Goal: Information Seeking & Learning: Check status

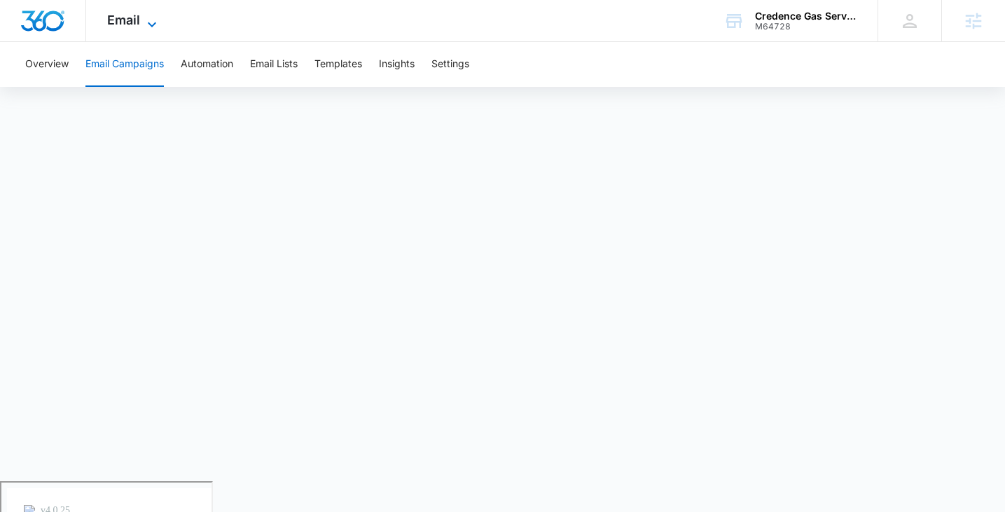
click at [139, 24] on div "Email Apps Reputation Websites Forms CRM Email Social Payments POS Content Ads …" at bounding box center [133, 20] width 95 height 41
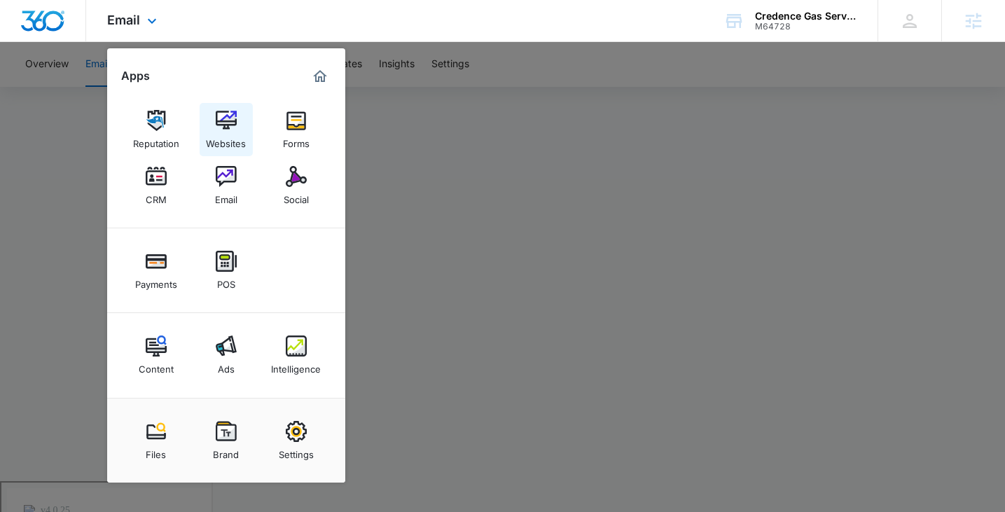
click at [227, 142] on div "Websites" at bounding box center [226, 140] width 40 height 18
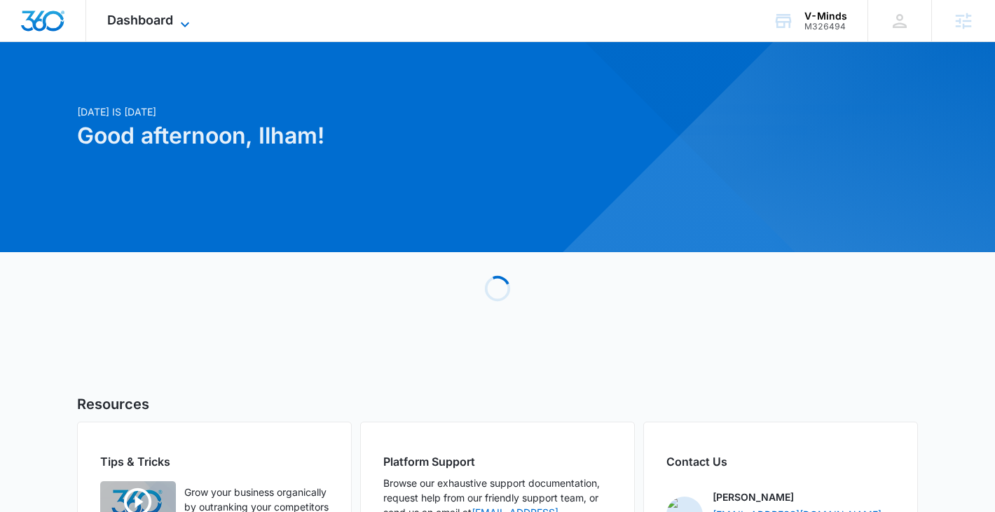
click at [151, 25] on span "Dashboard" at bounding box center [140, 20] width 66 height 15
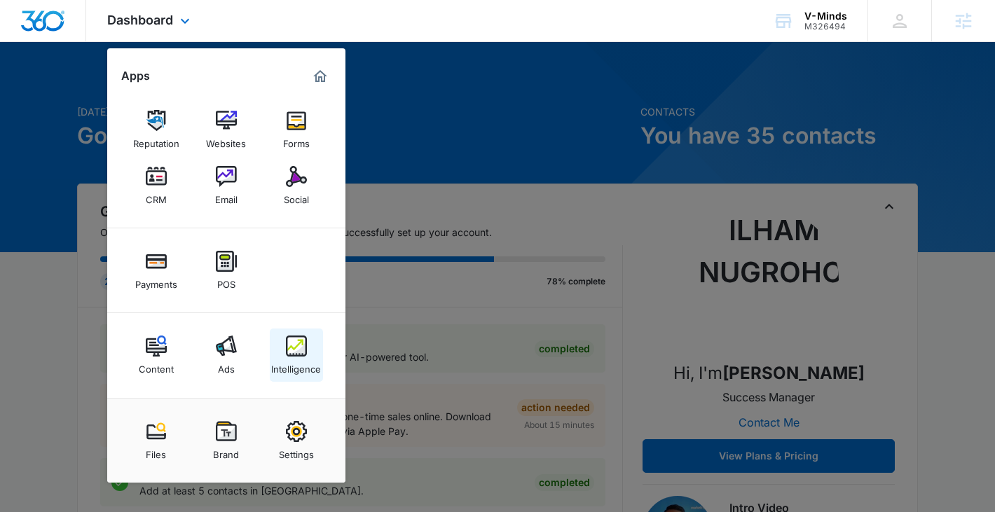
click at [301, 347] on img at bounding box center [296, 346] width 21 height 21
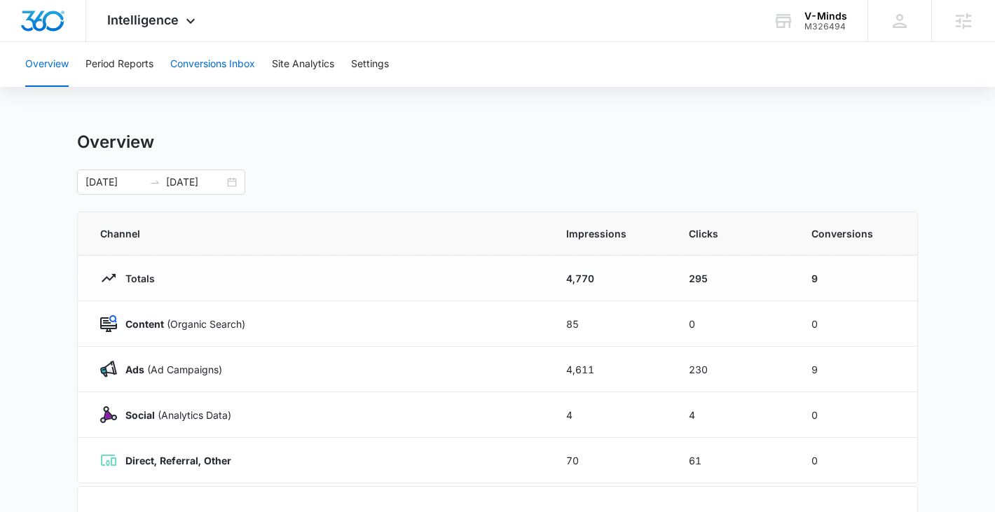
click at [216, 71] on button "Conversions Inbox" at bounding box center [212, 64] width 85 height 45
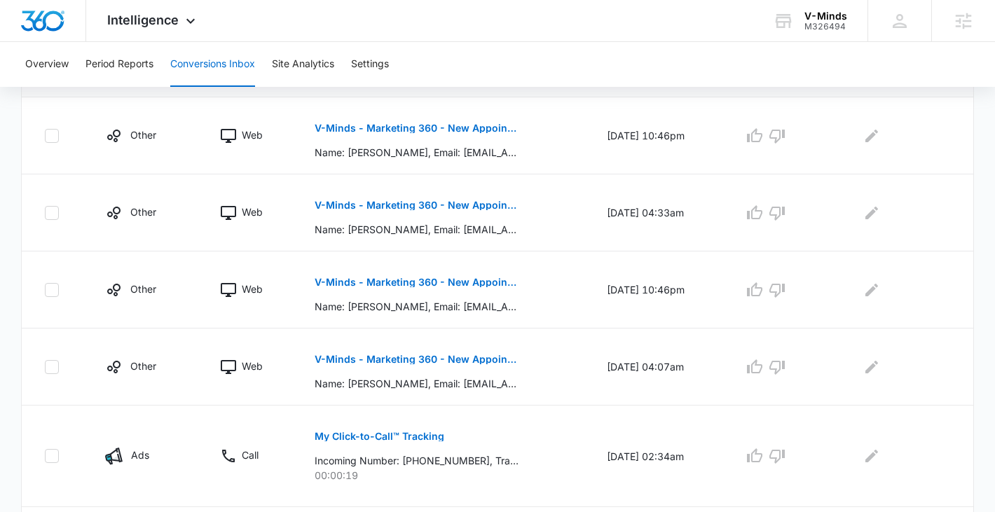
scroll to position [343, 0]
click at [454, 131] on p "V-Minds - Marketing 360 - New Appointment Request" at bounding box center [417, 129] width 204 height 10
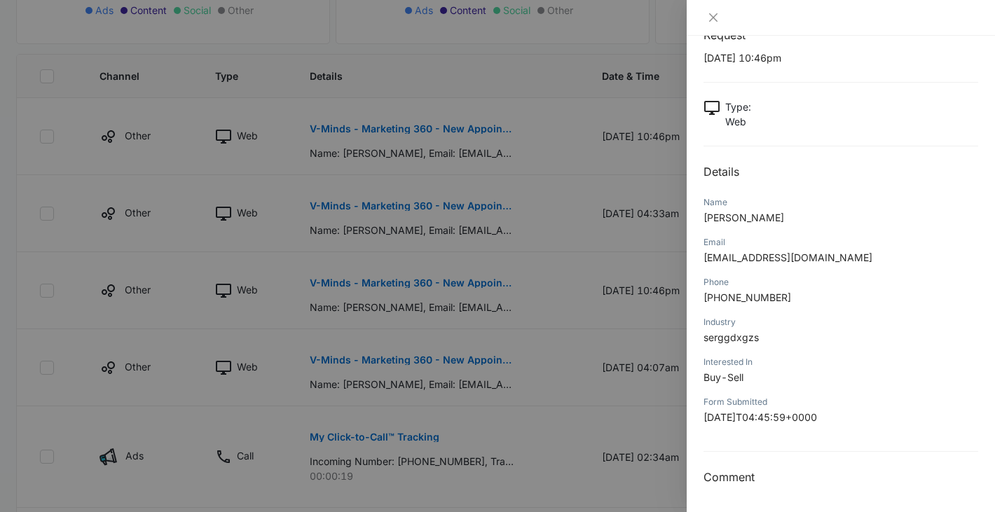
scroll to position [49, 0]
click at [710, 21] on icon "close" at bounding box center [713, 17] width 11 height 11
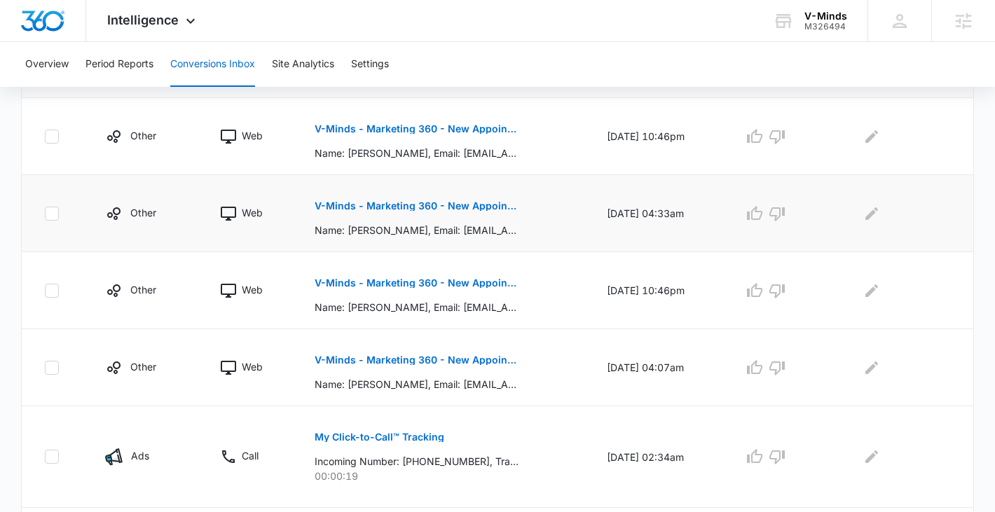
click at [389, 206] on p "V-Minds - Marketing 360 - New Appointment Request" at bounding box center [417, 206] width 204 height 10
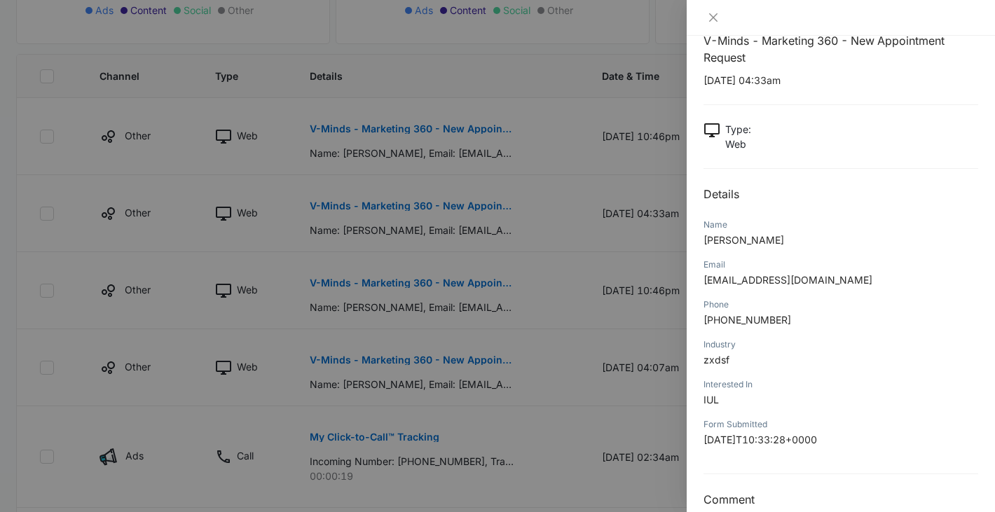
scroll to position [51, 0]
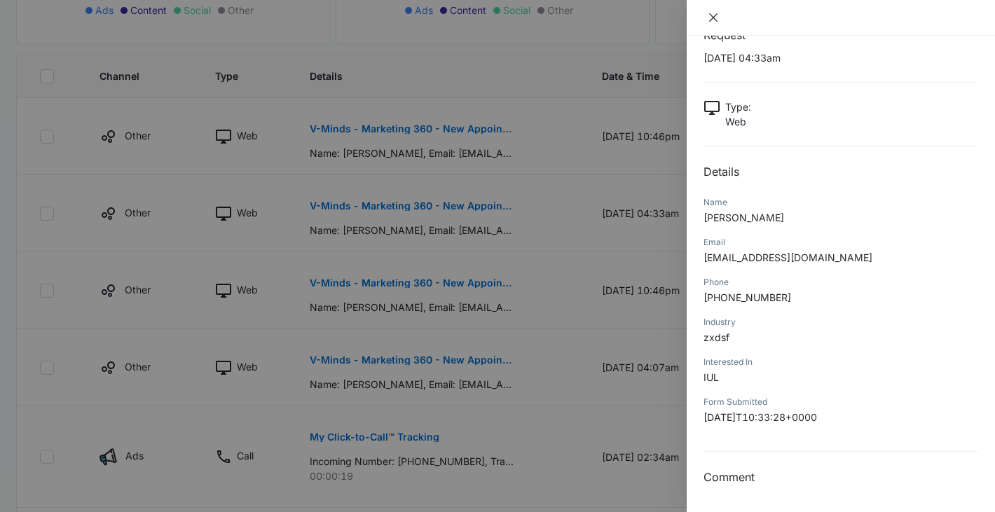
click at [711, 18] on icon "close" at bounding box center [713, 17] width 8 height 8
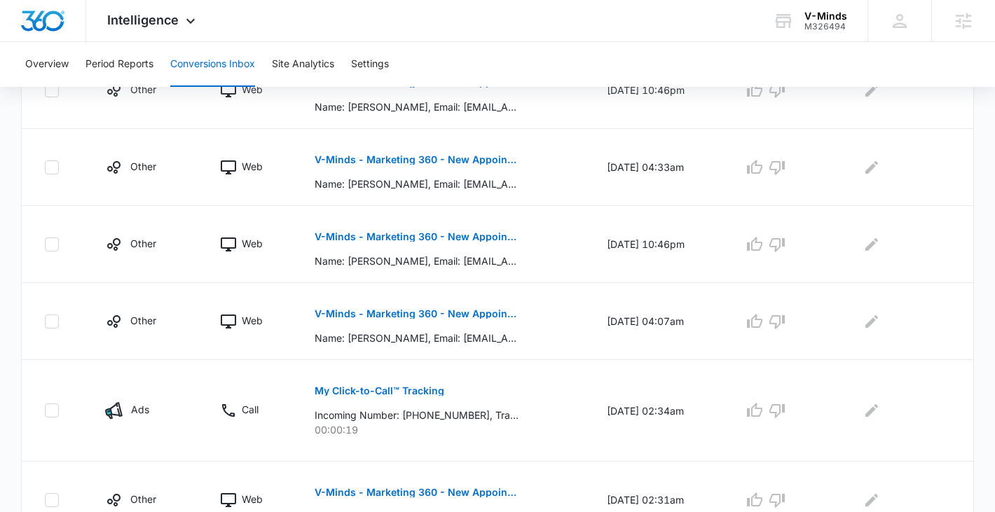
scroll to position [406, 0]
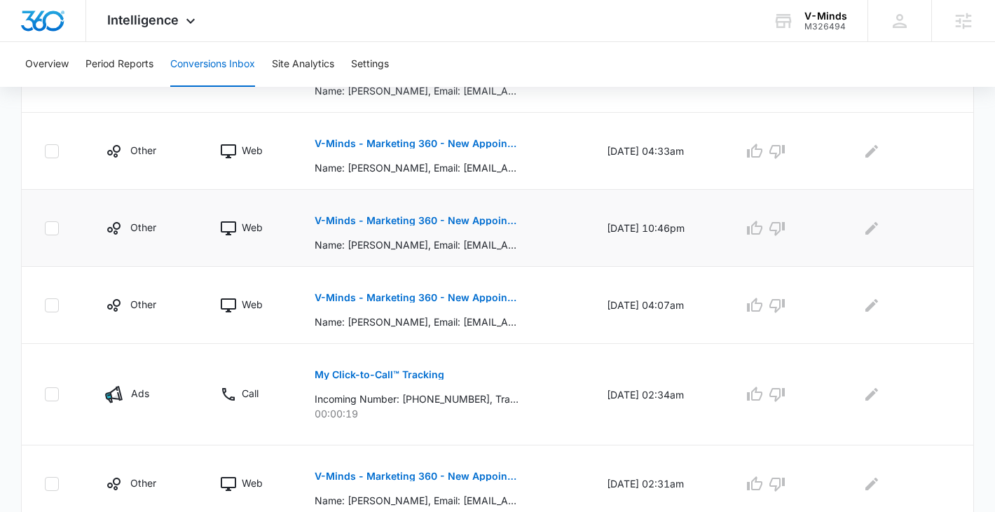
click at [457, 225] on p "V-Minds - Marketing 360 - New Appointment Request" at bounding box center [417, 221] width 204 height 10
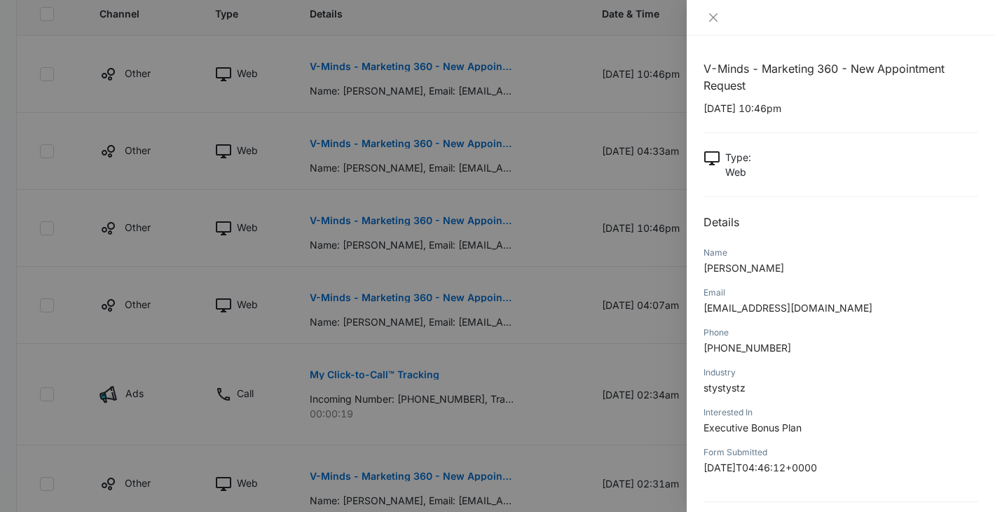
scroll to position [51, 0]
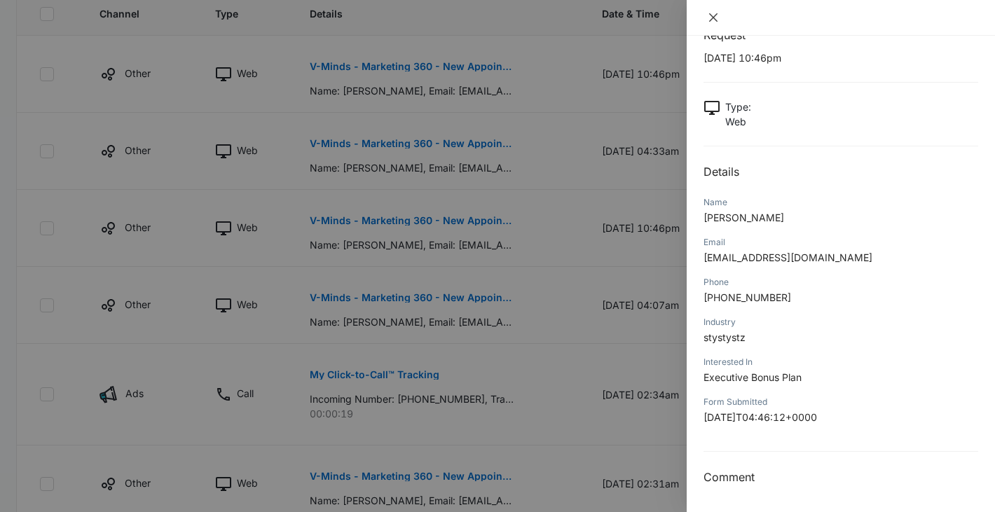
click at [717, 20] on icon "close" at bounding box center [713, 17] width 11 height 11
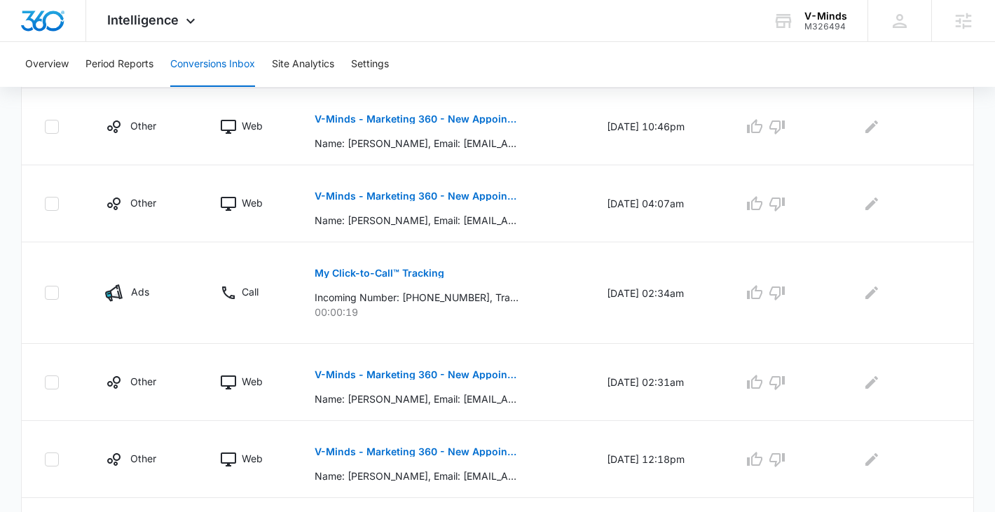
scroll to position [527, 0]
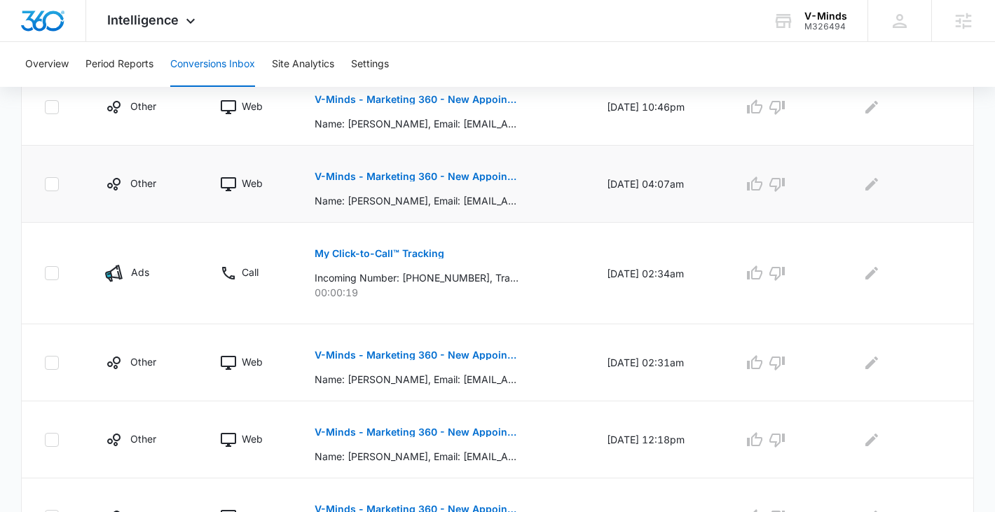
click at [444, 175] on p "V-Minds - Marketing 360 - New Appointment Request" at bounding box center [417, 177] width 204 height 10
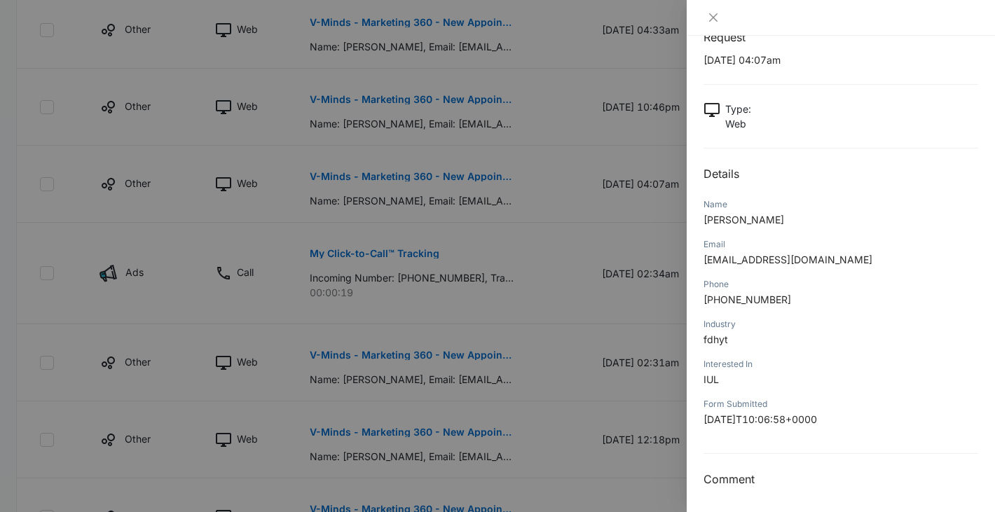
scroll to position [51, 0]
click at [718, 25] on div at bounding box center [840, 18] width 308 height 36
click at [710, 18] on icon "close" at bounding box center [713, 17] width 11 height 11
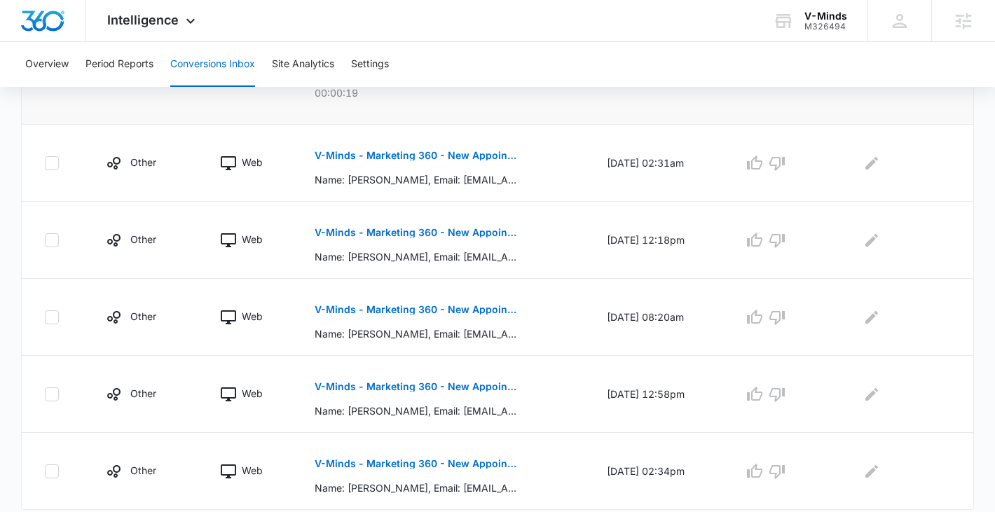
scroll to position [740, 0]
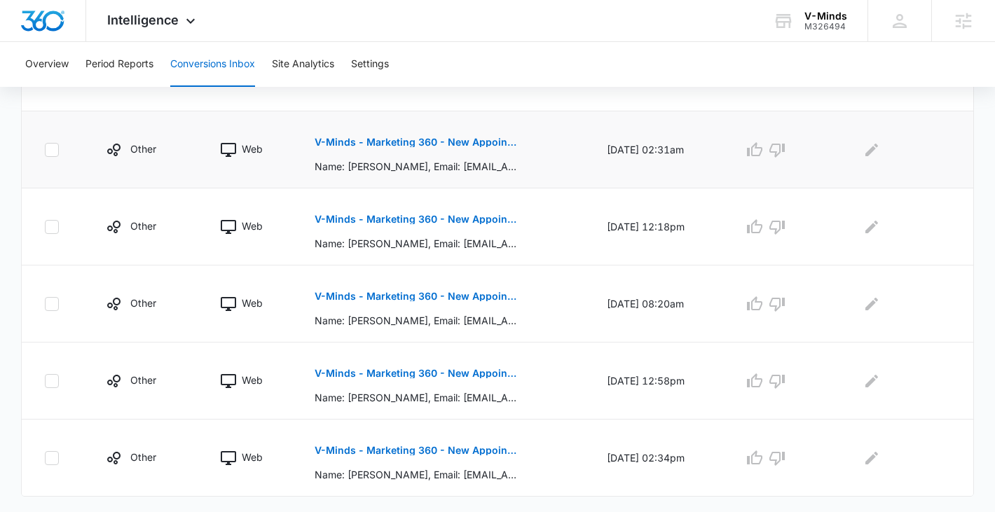
click at [487, 142] on p "V-Minds - Marketing 360 - New Appointment Request" at bounding box center [417, 142] width 204 height 10
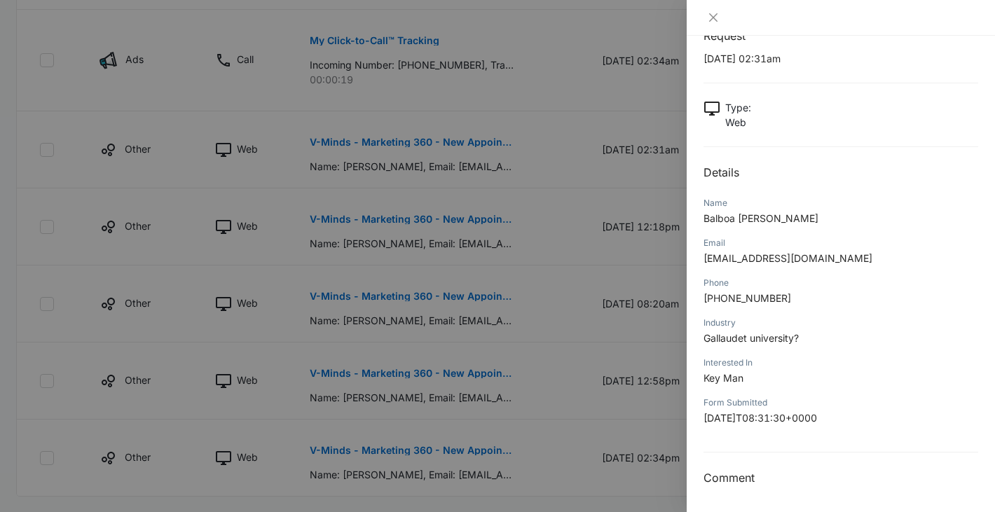
scroll to position [51, 0]
drag, startPoint x: 705, startPoint y: 338, endPoint x: 795, endPoint y: 338, distance: 90.4
click at [795, 338] on span "Gallaudet university?" at bounding box center [750, 337] width 95 height 12
copy span "Gallaudet university"
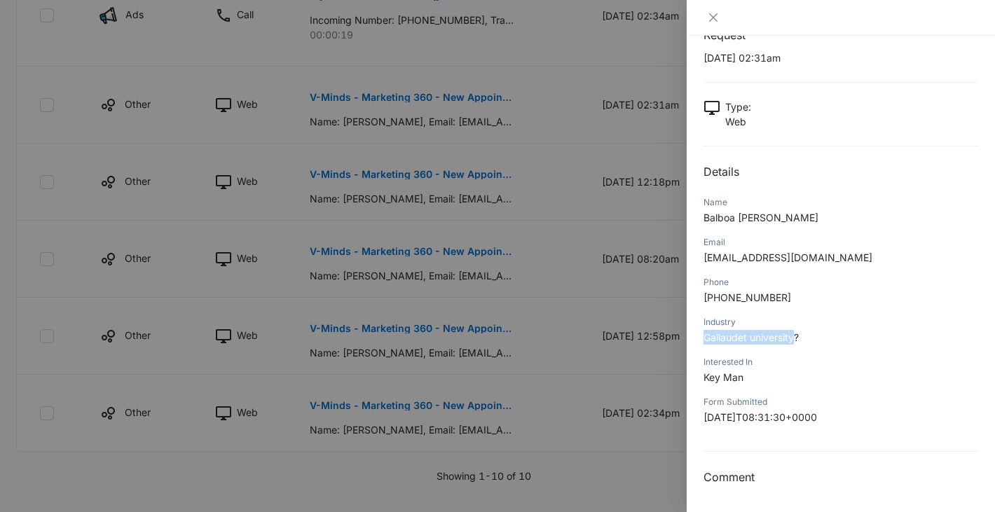
scroll to position [787, 0]
click at [713, 15] on icon "close" at bounding box center [713, 17] width 11 height 11
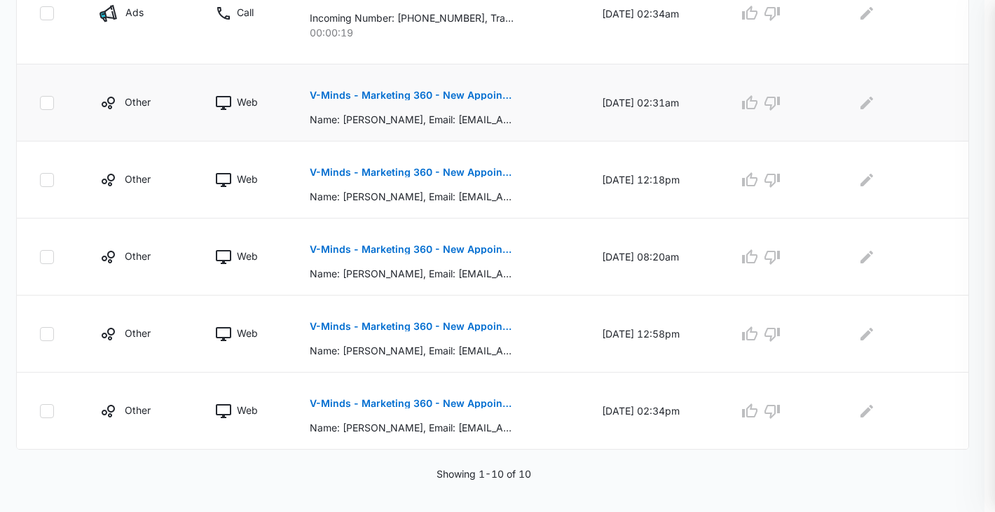
scroll to position [756, 0]
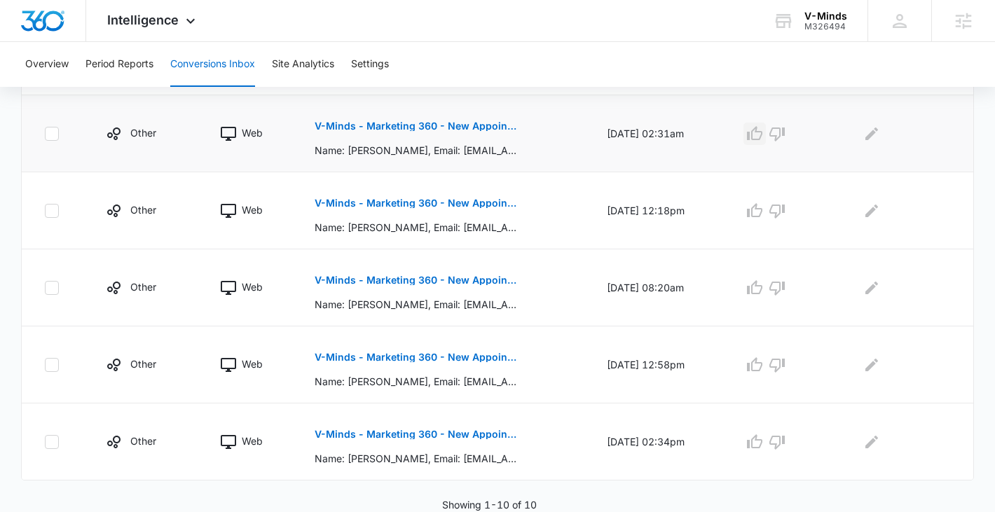
click at [761, 132] on icon "button" at bounding box center [754, 133] width 15 height 14
click at [485, 203] on p "V-Minds - Marketing 360 - New Appointment Request" at bounding box center [417, 203] width 204 height 10
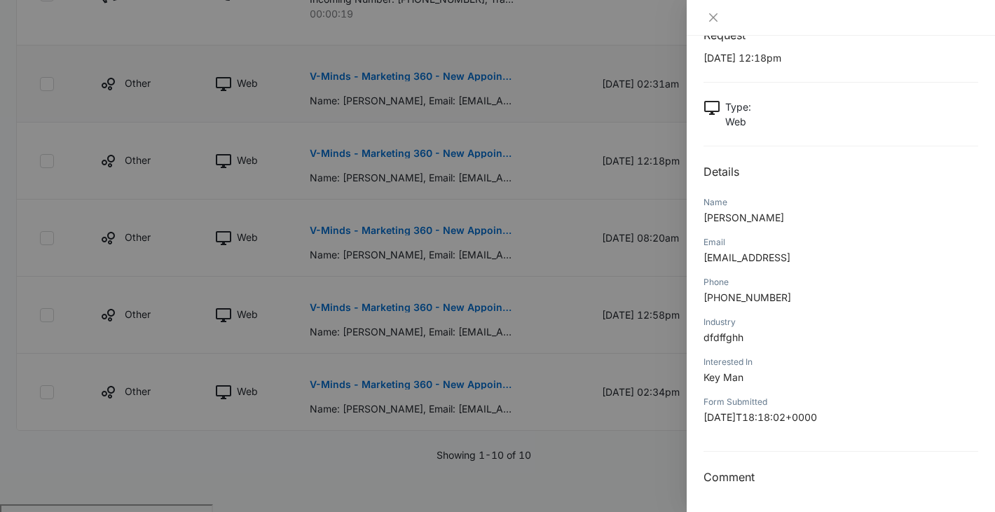
scroll to position [808, 0]
click at [714, 24] on div at bounding box center [840, 18] width 308 height 36
click at [709, 17] on icon "close" at bounding box center [713, 17] width 11 height 11
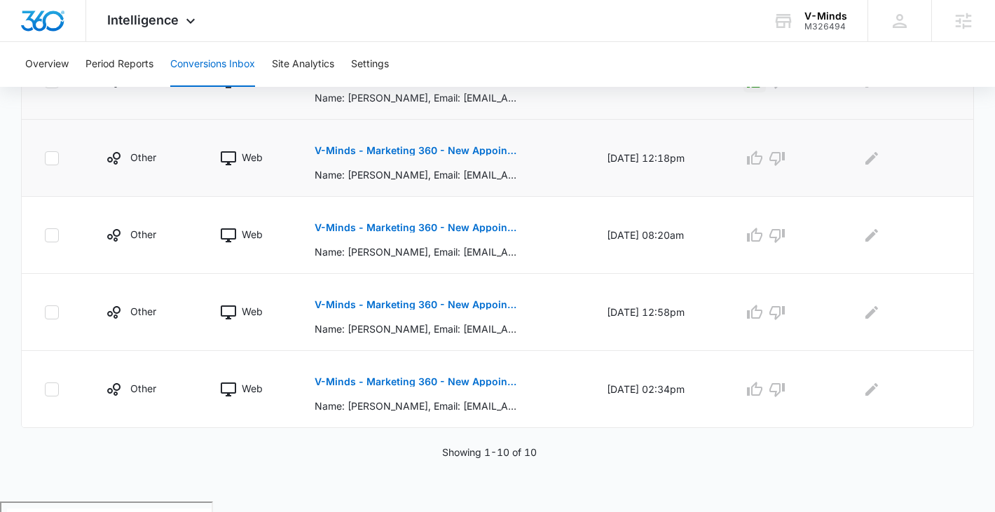
scroll to position [756, 0]
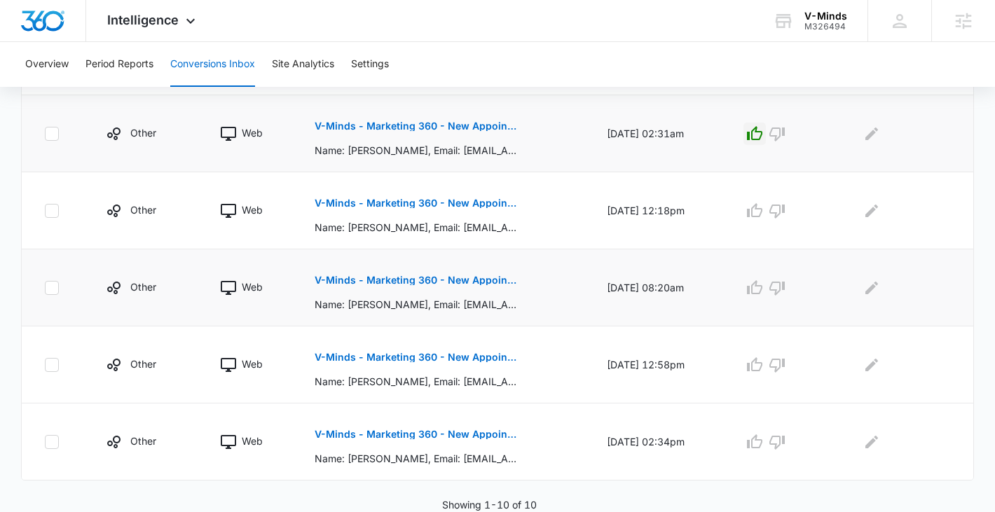
click at [380, 279] on p "V-Minds - Marketing 360 - New Appointment Request" at bounding box center [417, 280] width 204 height 10
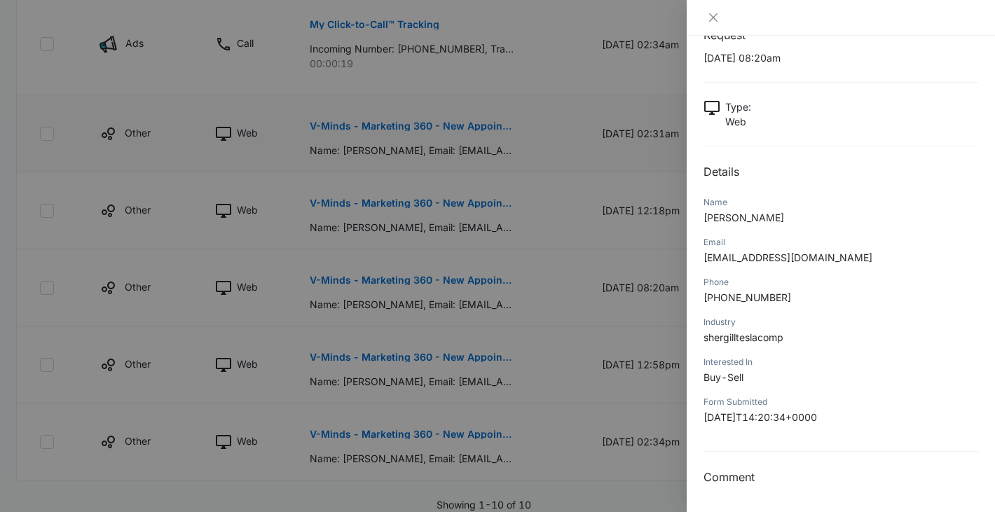
scroll to position [50, 0]
click at [736, 259] on span "[EMAIL_ADDRESS][DOMAIN_NAME]" at bounding box center [787, 257] width 169 height 12
click at [710, 21] on icon "close" at bounding box center [713, 17] width 11 height 11
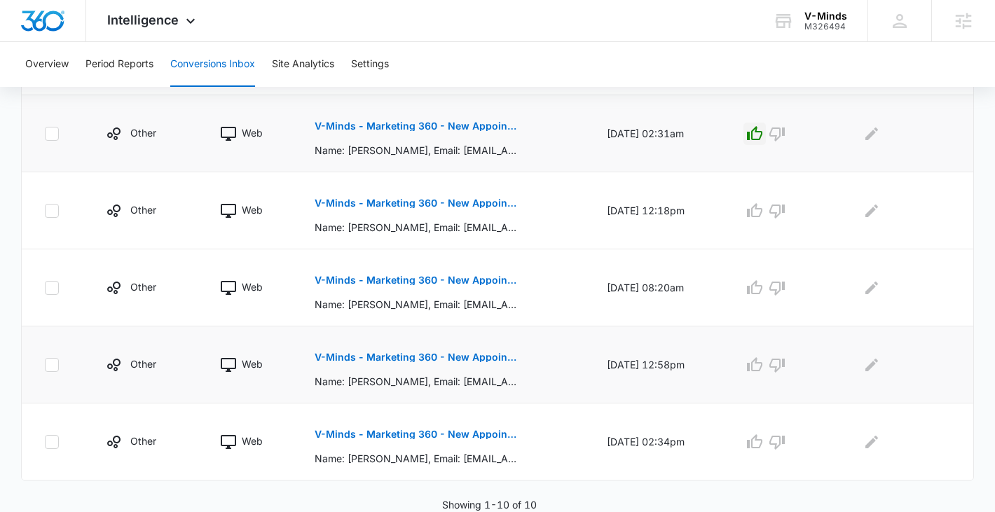
click at [404, 351] on button "V-Minds - Marketing 360 - New Appointment Request" at bounding box center [417, 357] width 204 height 34
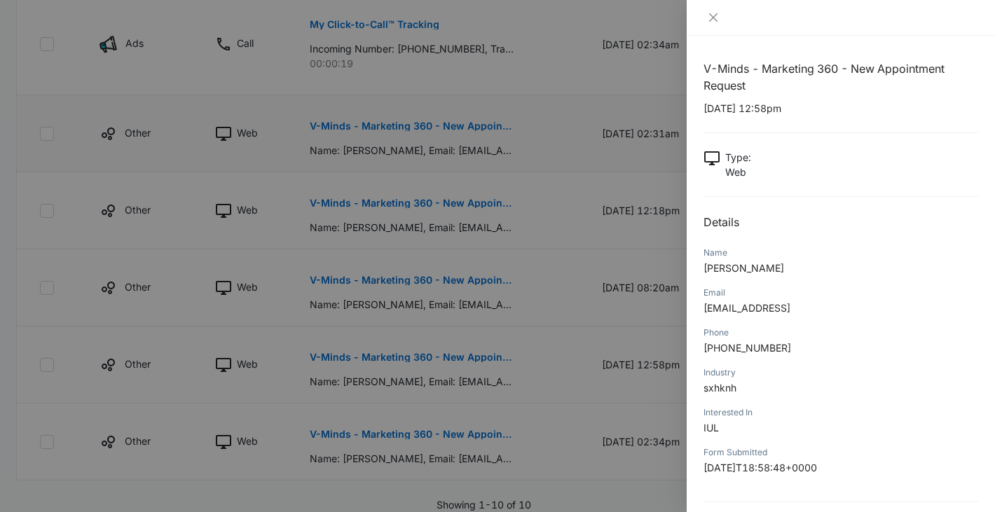
scroll to position [51, 0]
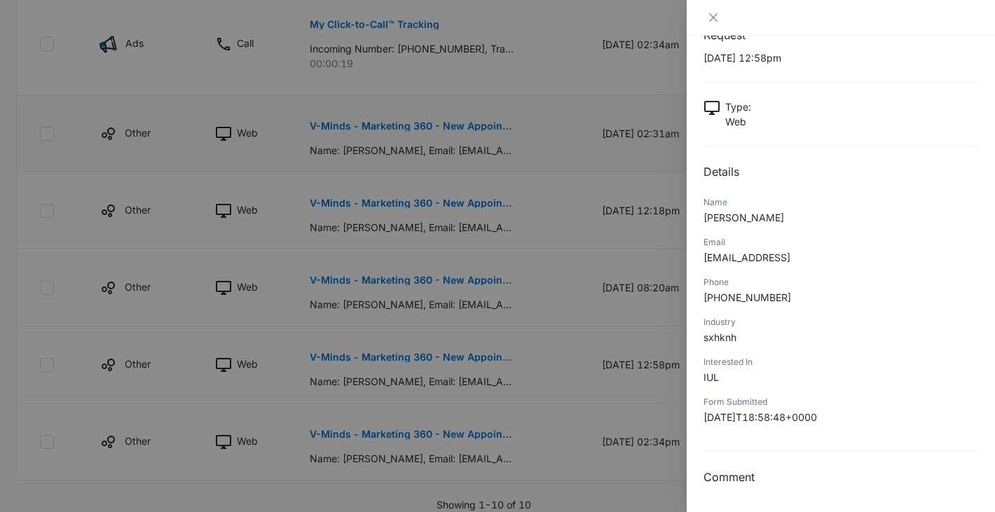
click at [706, 27] on div at bounding box center [840, 18] width 308 height 36
click at [713, 15] on icon "close" at bounding box center [713, 17] width 11 height 11
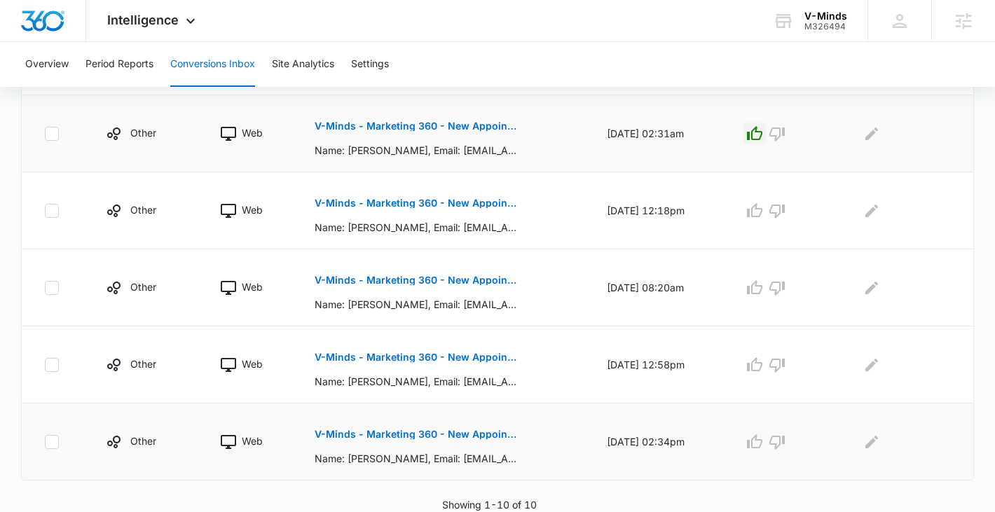
click at [360, 433] on p "V-Minds - Marketing 360 - New Appointment Request" at bounding box center [417, 434] width 204 height 10
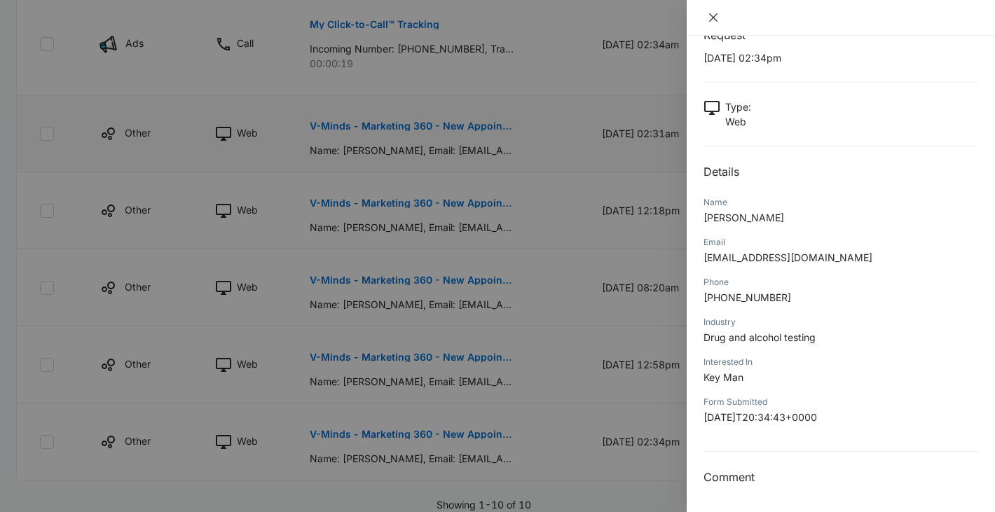
click at [717, 17] on icon "close" at bounding box center [713, 17] width 11 height 11
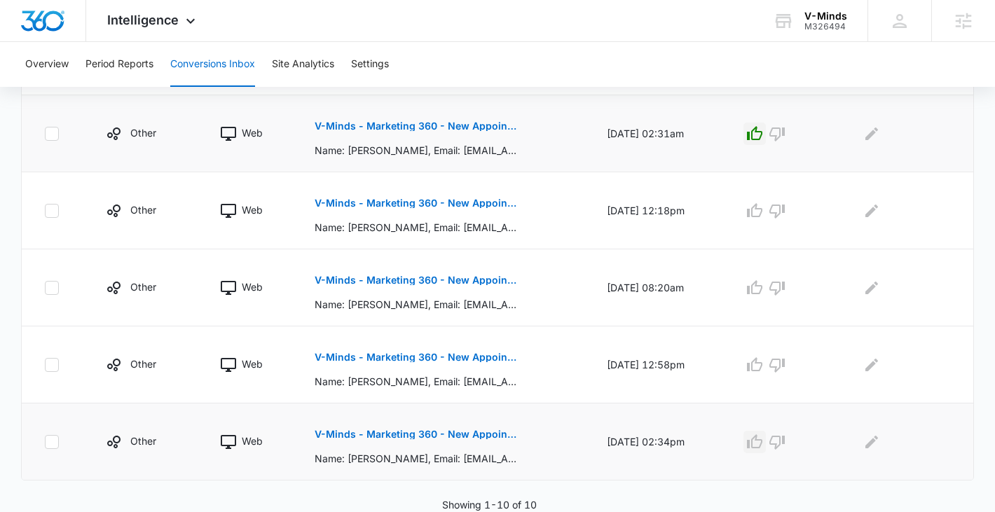
click at [763, 443] on icon "button" at bounding box center [754, 442] width 17 height 17
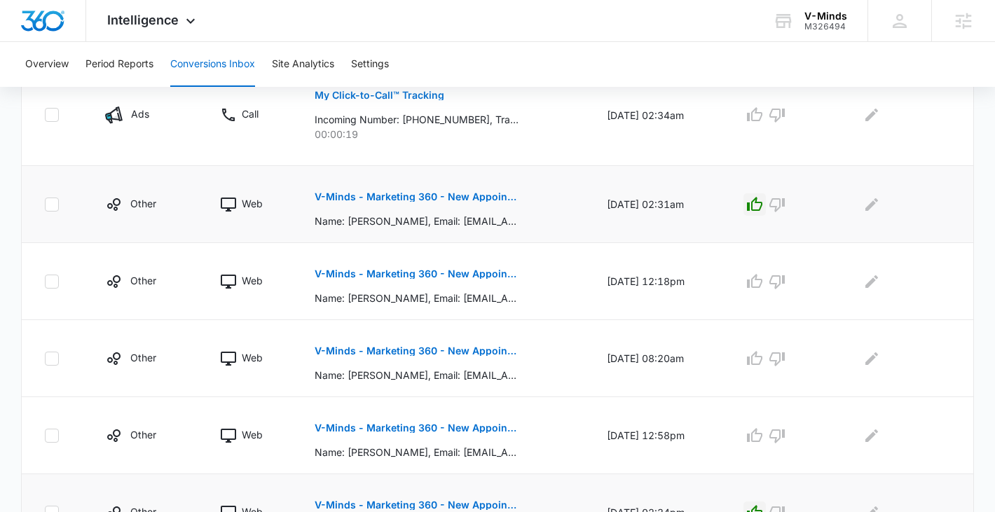
scroll to position [705, 0]
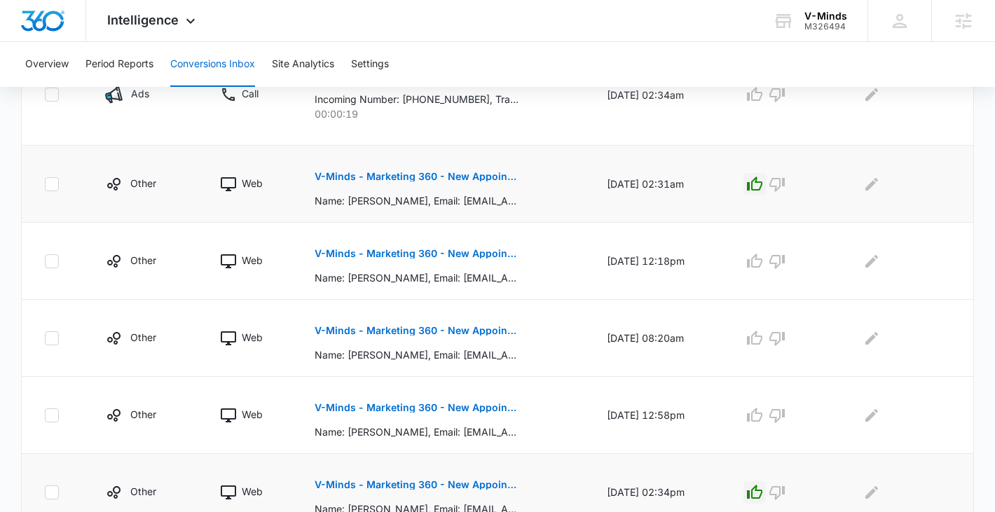
click at [406, 178] on p "V-Minds - Marketing 360 - New Appointment Request" at bounding box center [417, 177] width 204 height 10
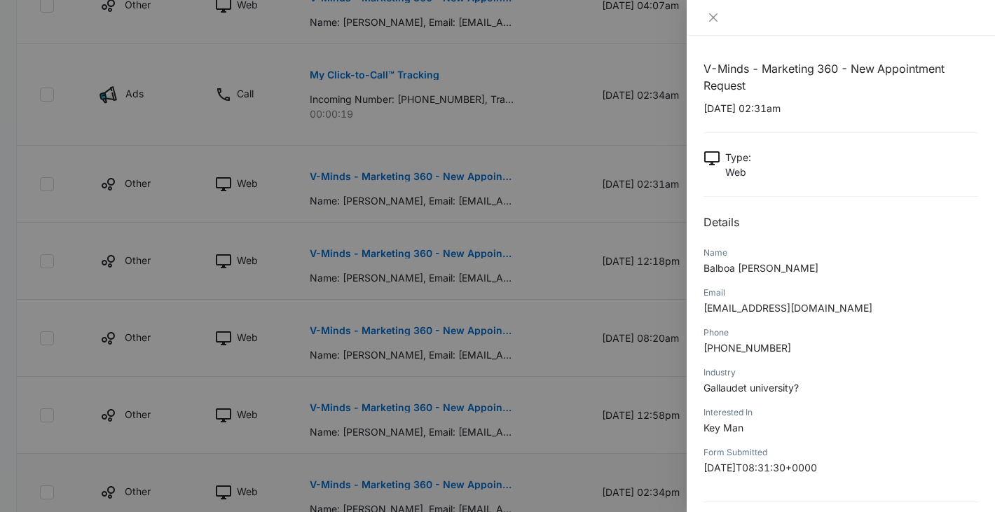
scroll to position [51, 0]
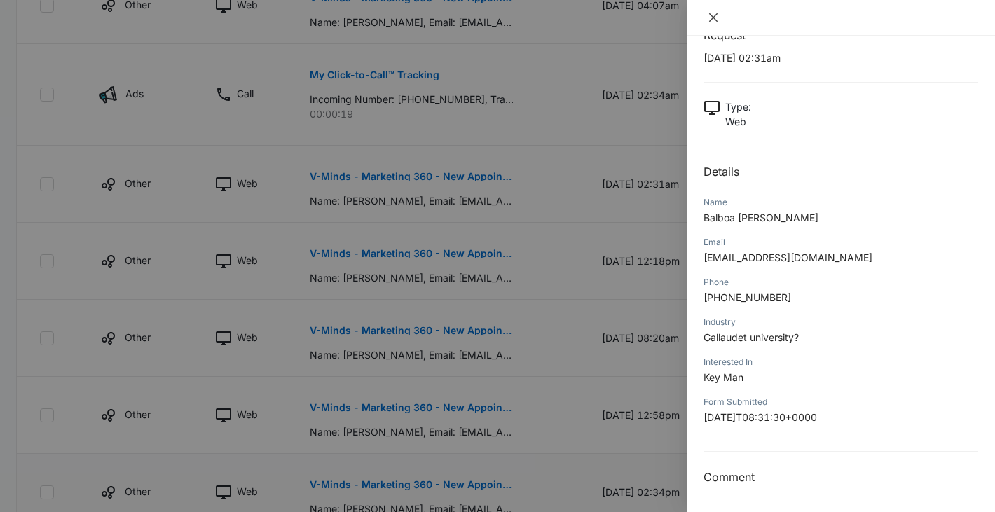
click at [710, 17] on icon "close" at bounding box center [713, 17] width 11 height 11
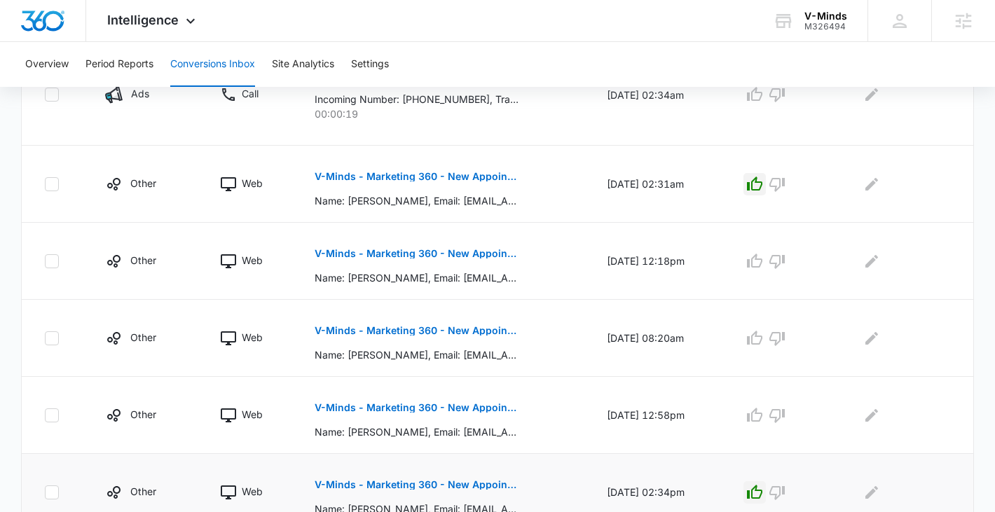
scroll to position [756, 0]
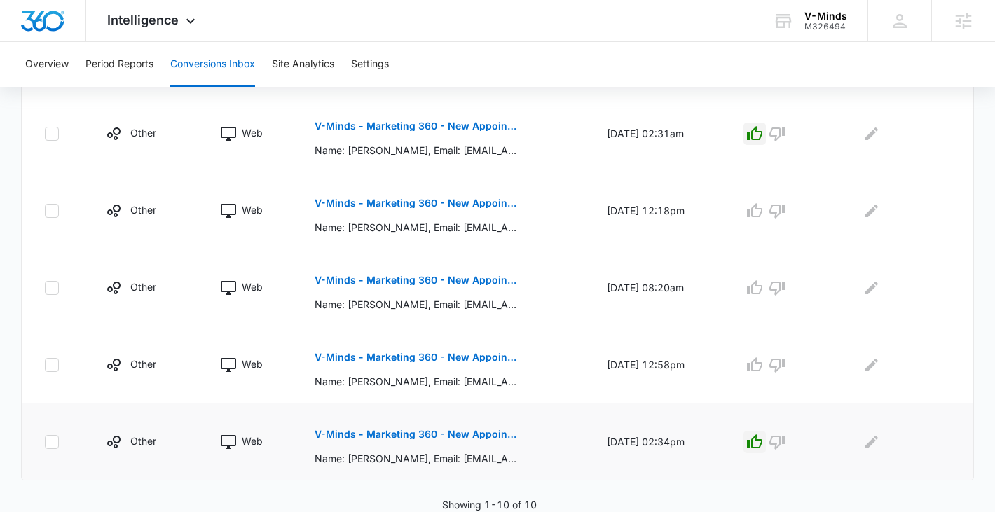
click at [391, 432] on p "V-Minds - Marketing 360 - New Appointment Request" at bounding box center [417, 434] width 204 height 10
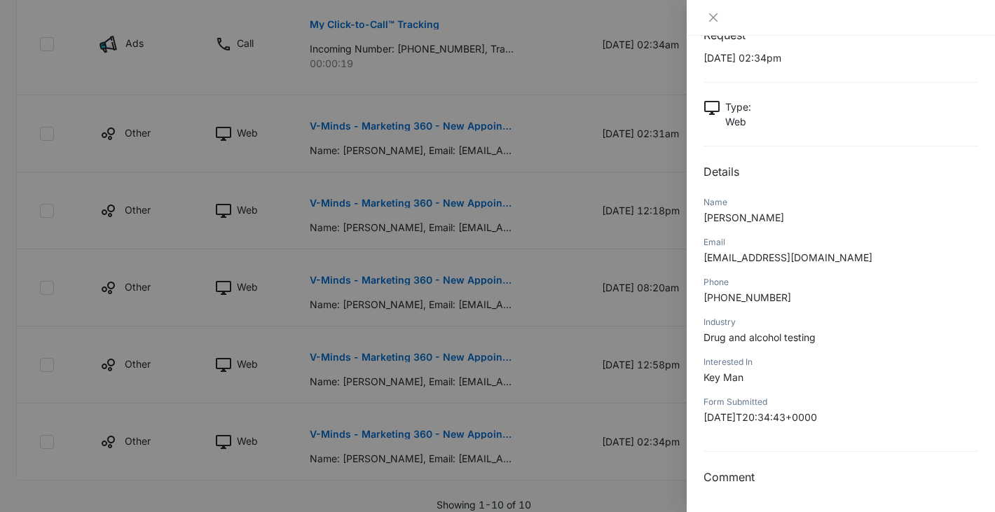
scroll to position [774, 0]
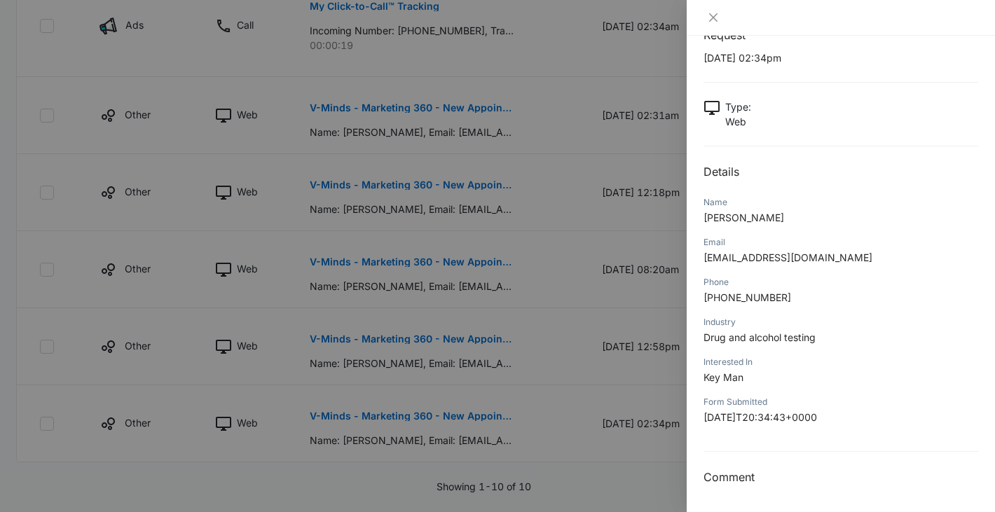
drag, startPoint x: 776, startPoint y: 216, endPoint x: 696, endPoint y: 215, distance: 80.6
click at [695, 215] on div "V-Minds - Marketing 360 - New Appointment Request [DATE] 02:34pm Type : Web Det…" at bounding box center [840, 274] width 308 height 476
copy span "[PERSON_NAME]"
click at [593, 178] on div at bounding box center [497, 256] width 995 height 512
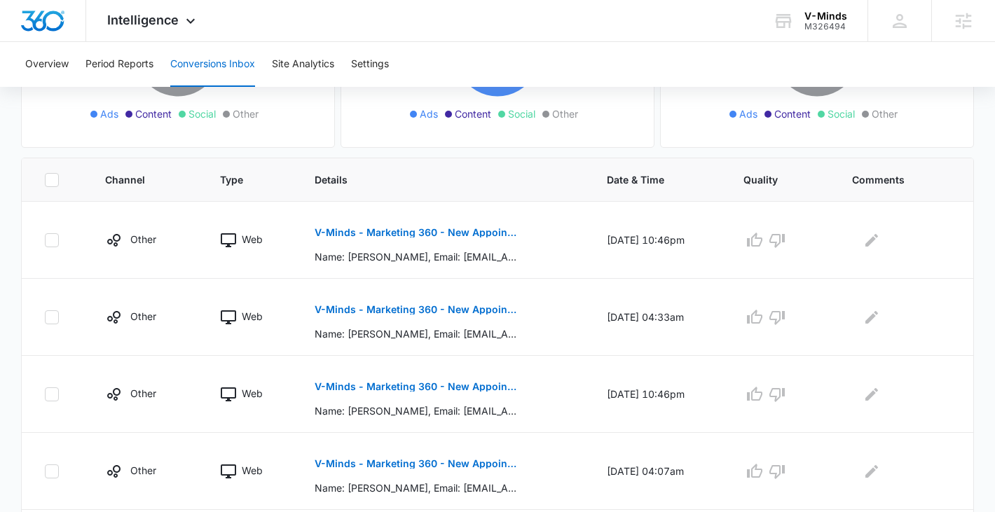
scroll to position [0, 0]
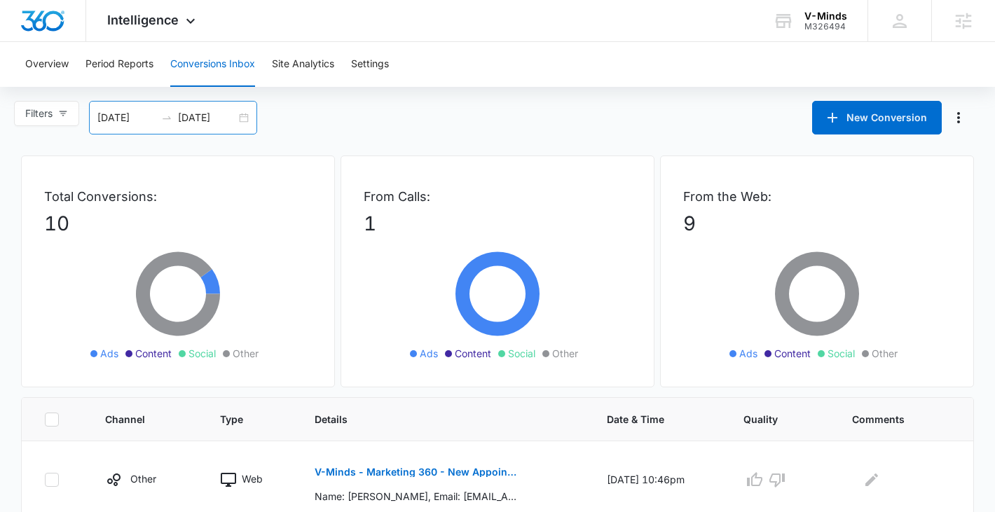
click at [244, 120] on div "[DATE] [DATE]" at bounding box center [173, 118] width 168 height 34
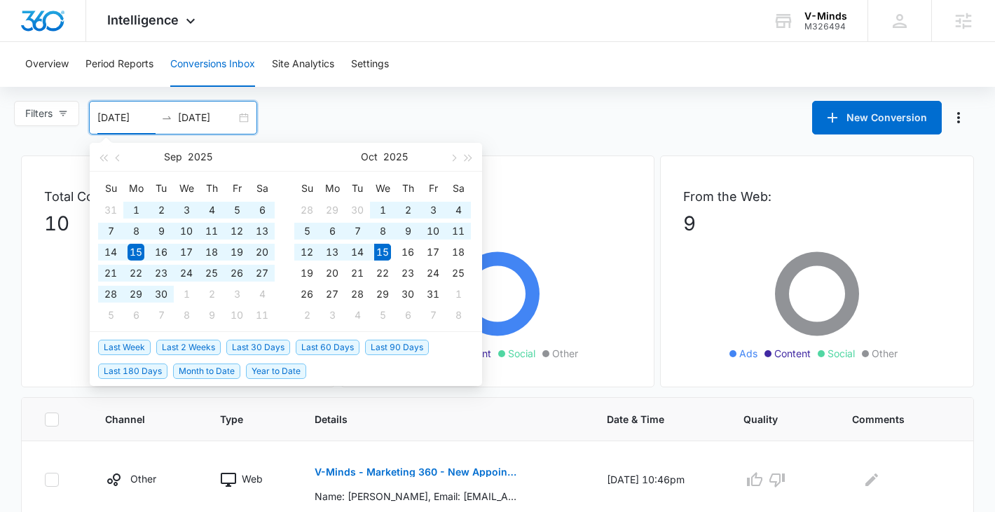
click at [255, 373] on span "Year to Date" at bounding box center [276, 371] width 60 height 15
type input "[DATE]"
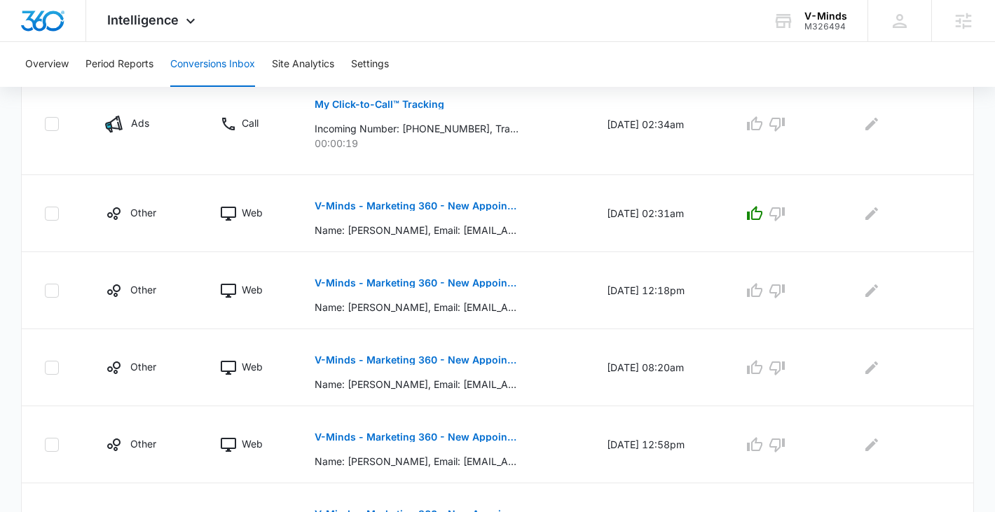
scroll to position [768, 0]
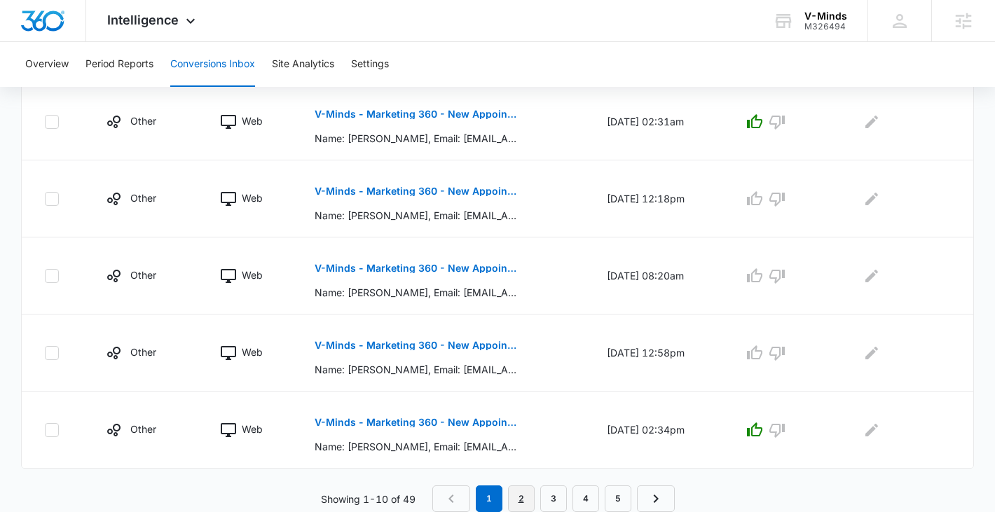
click at [515, 498] on link "2" at bounding box center [521, 498] width 27 height 27
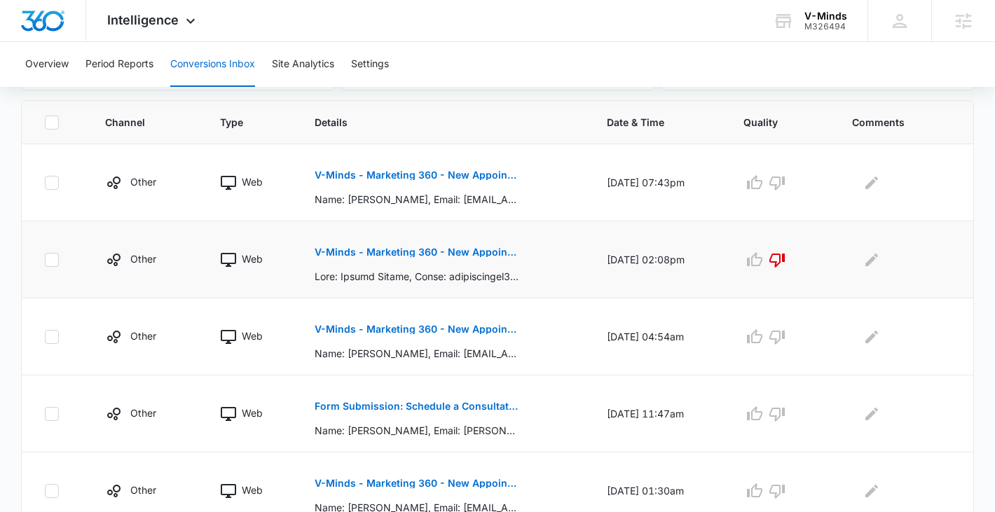
scroll to position [312, 0]
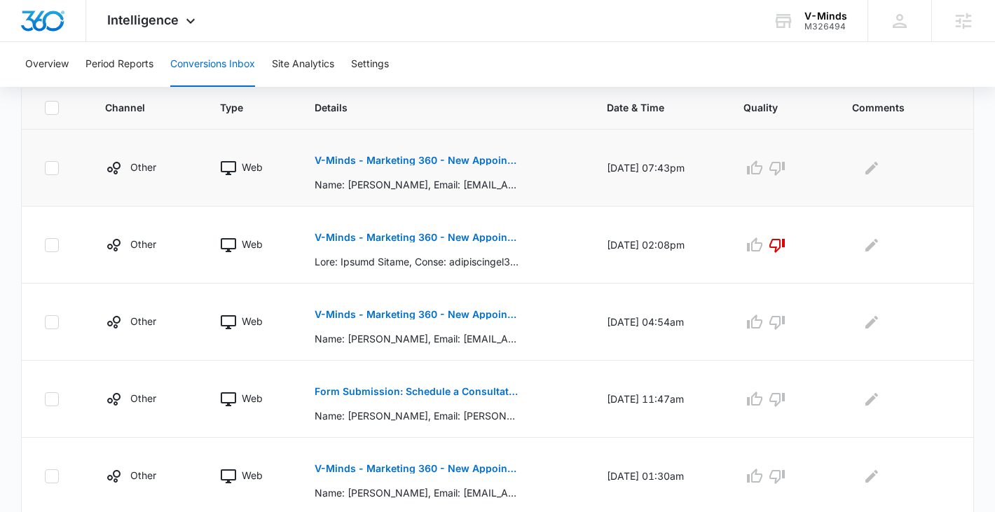
click at [441, 164] on p "V-Minds - Marketing 360 - New Appointment Request" at bounding box center [417, 161] width 204 height 10
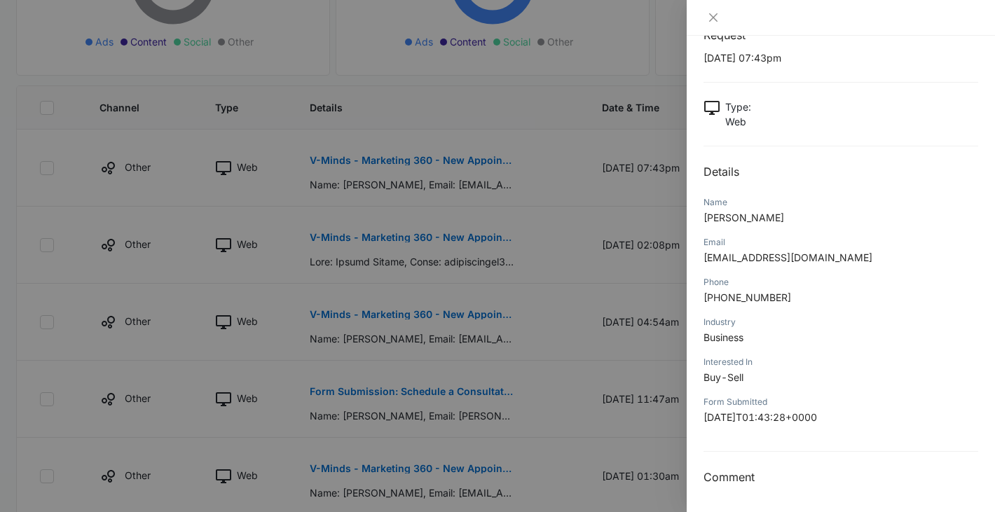
scroll to position [0, 0]
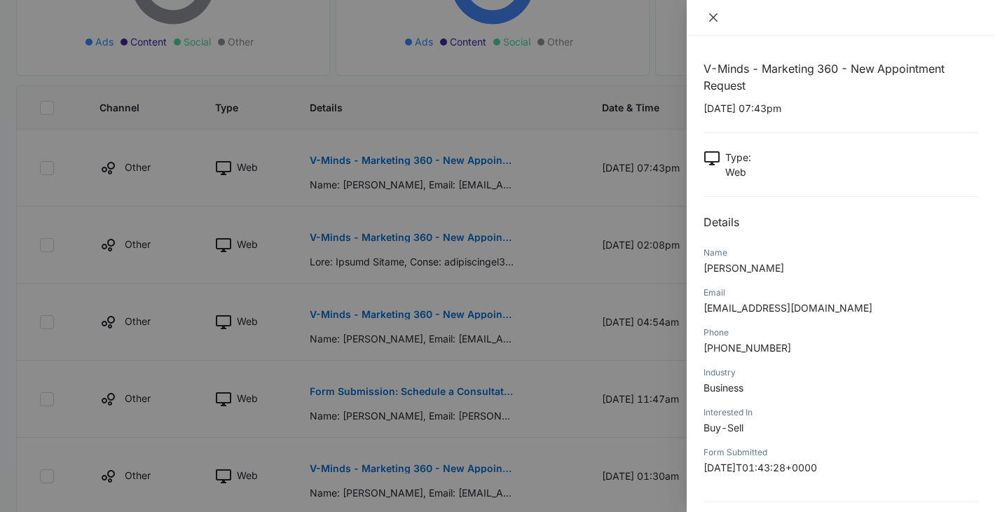
click at [713, 18] on icon "close" at bounding box center [713, 17] width 8 height 8
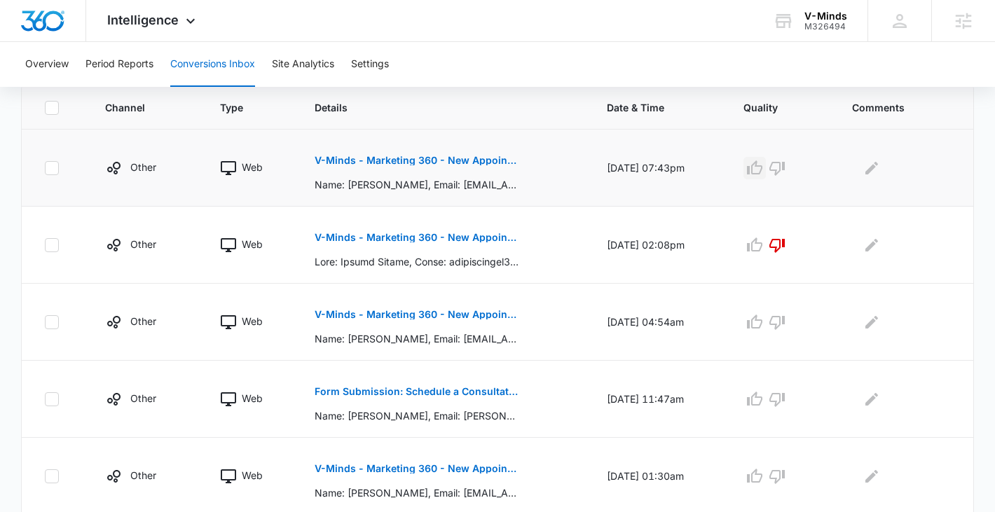
click at [762, 173] on icon "button" at bounding box center [754, 167] width 15 height 14
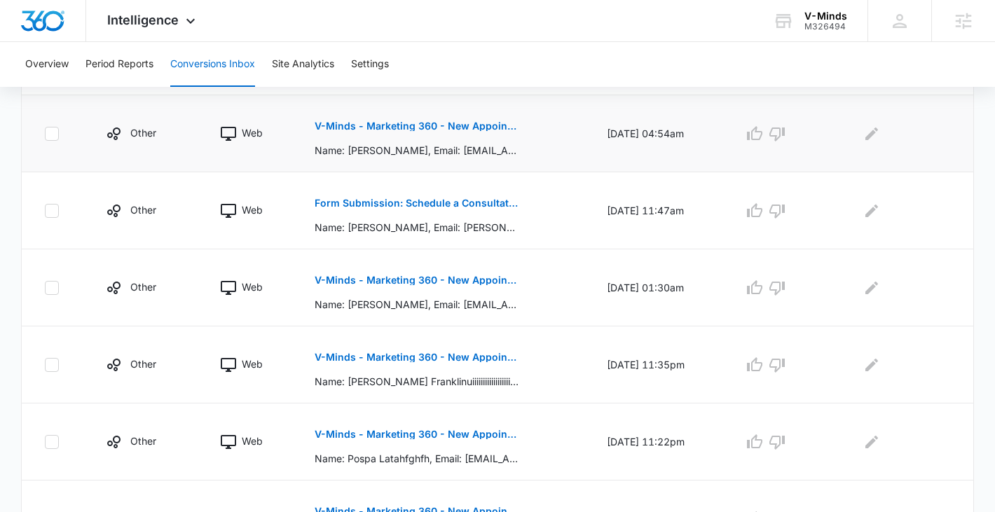
scroll to position [499, 0]
click at [466, 132] on button "V-Minds - Marketing 360 - New Appointment Request" at bounding box center [417, 127] width 204 height 34
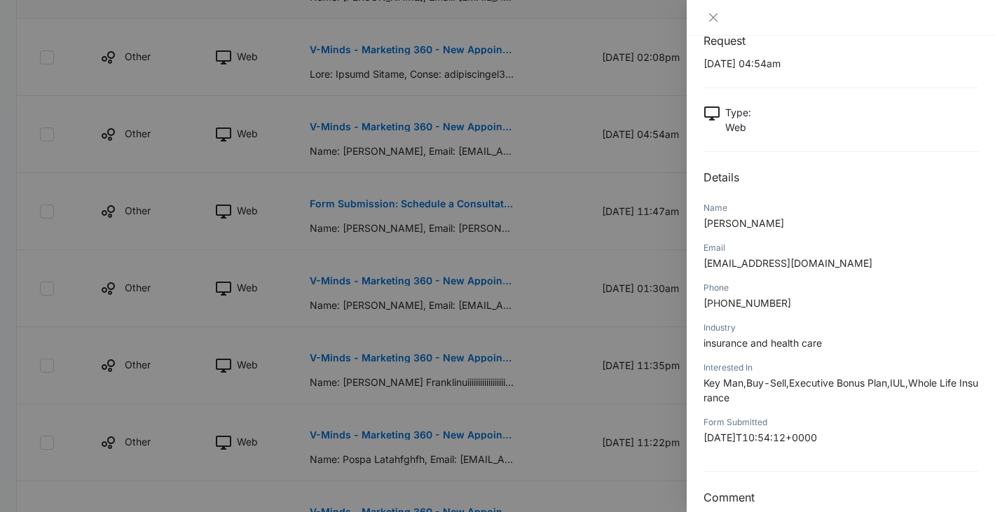
scroll to position [32, 0]
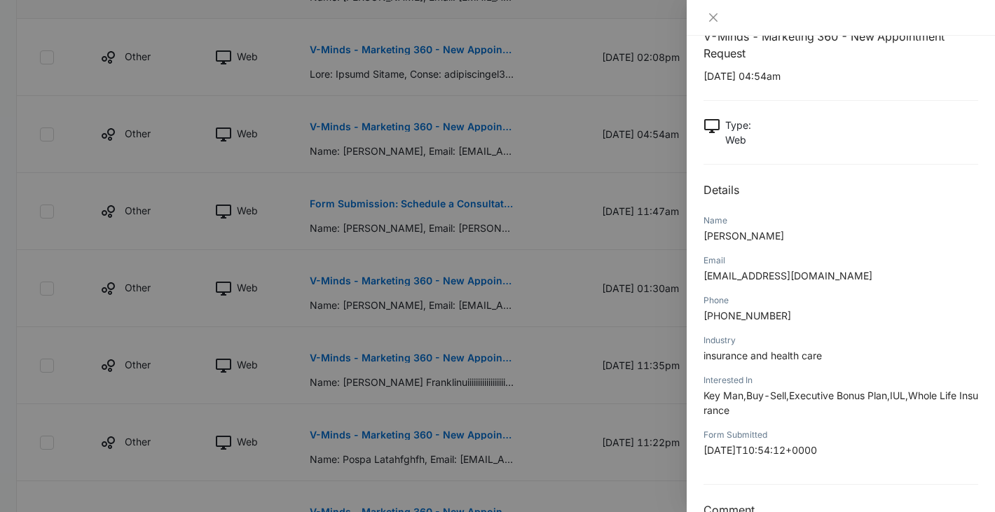
click at [712, 27] on div at bounding box center [840, 18] width 308 height 36
click at [710, 24] on div at bounding box center [840, 18] width 308 height 36
click at [717, 11] on button "Close" at bounding box center [713, 17] width 20 height 13
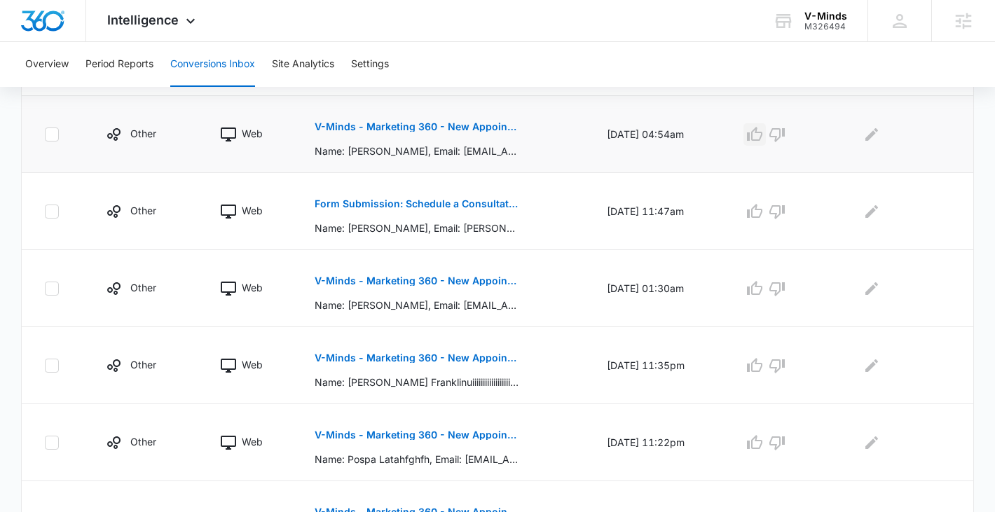
click at [761, 136] on icon "button" at bounding box center [754, 134] width 17 height 17
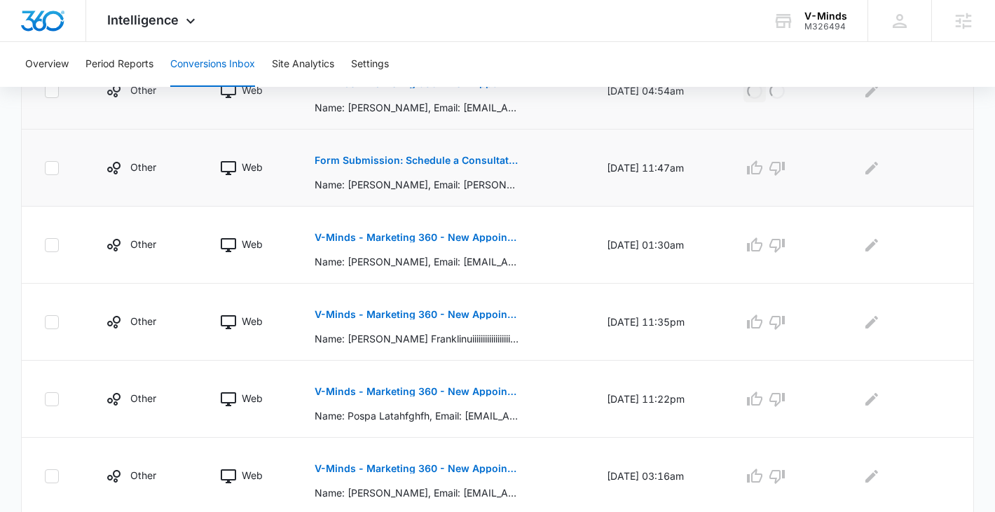
scroll to position [544, 0]
click at [492, 160] on p "Form Submission: Schedule a Consultation" at bounding box center [417, 160] width 204 height 10
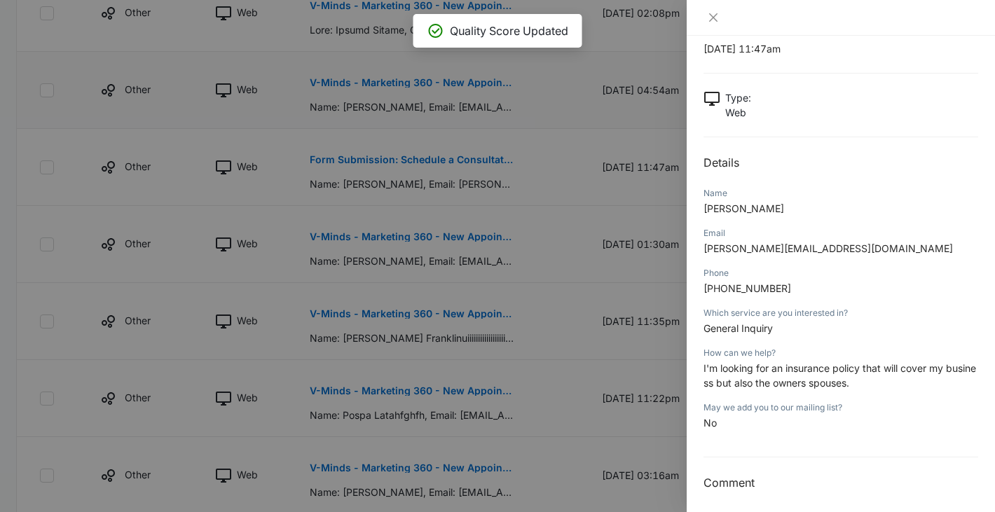
scroll to position [42, 0]
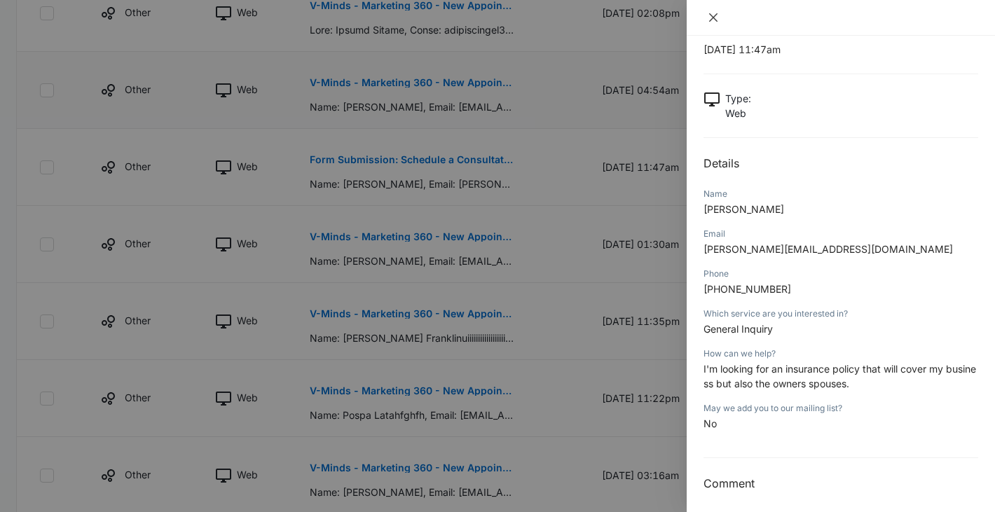
click at [706, 15] on button "Close" at bounding box center [713, 17] width 20 height 13
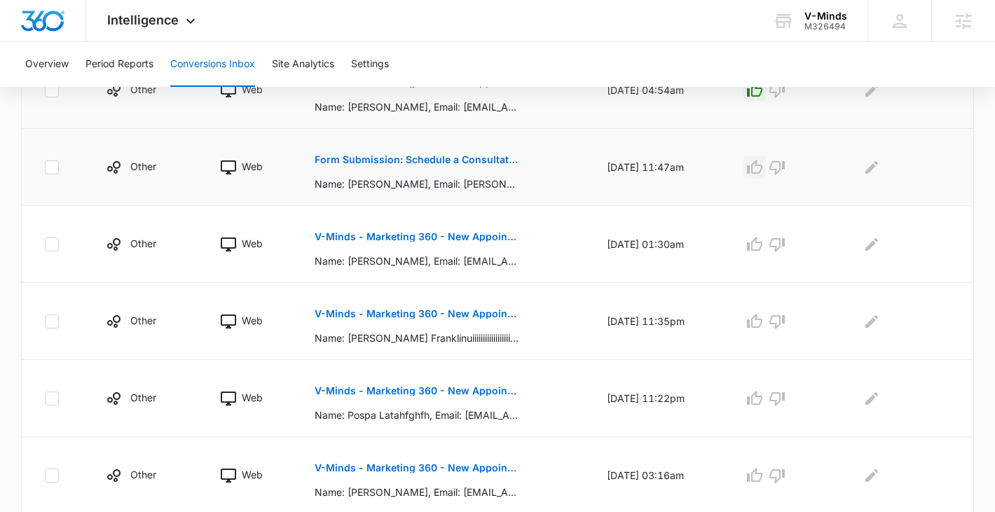
click at [761, 168] on icon "button" at bounding box center [754, 167] width 17 height 17
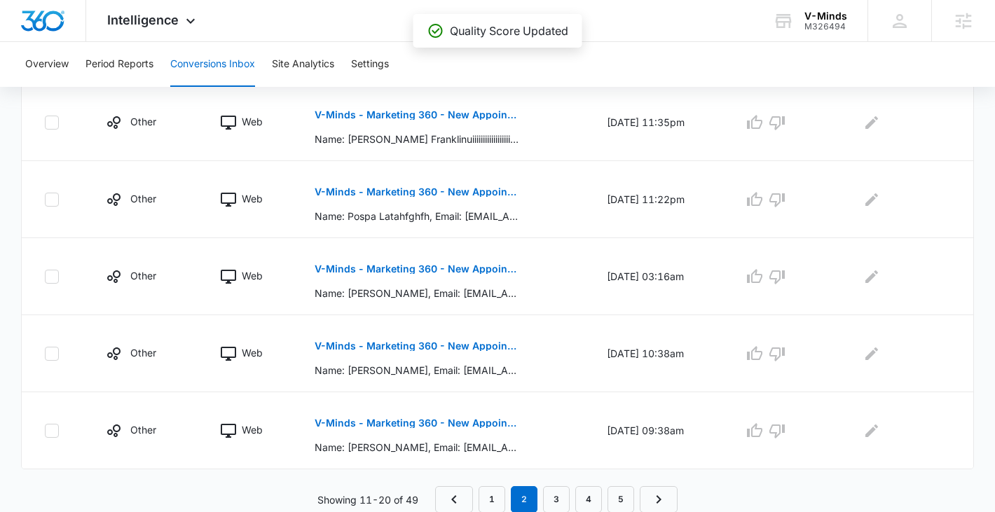
scroll to position [743, 0]
click at [484, 275] on button "V-Minds - Marketing 360 - New Appointment Request" at bounding box center [417, 268] width 204 height 34
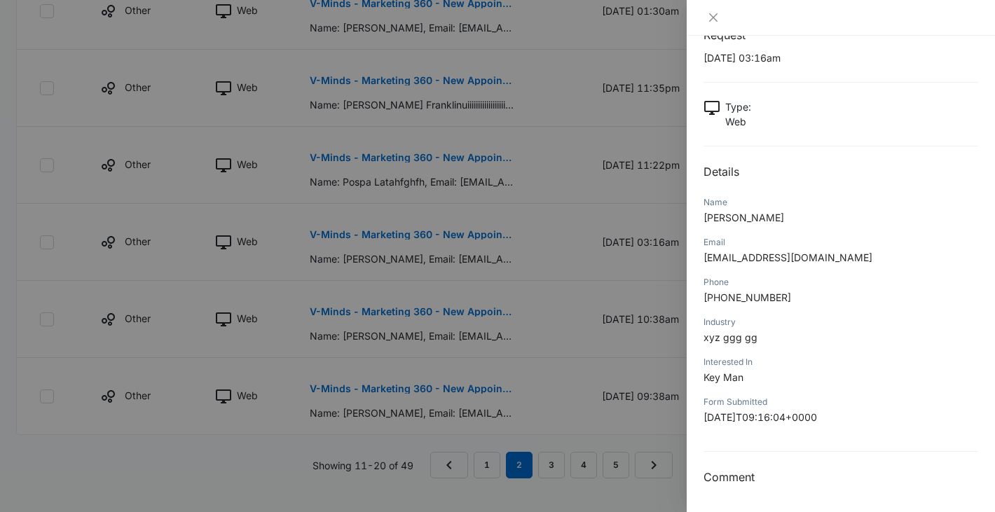
scroll to position [796, 0]
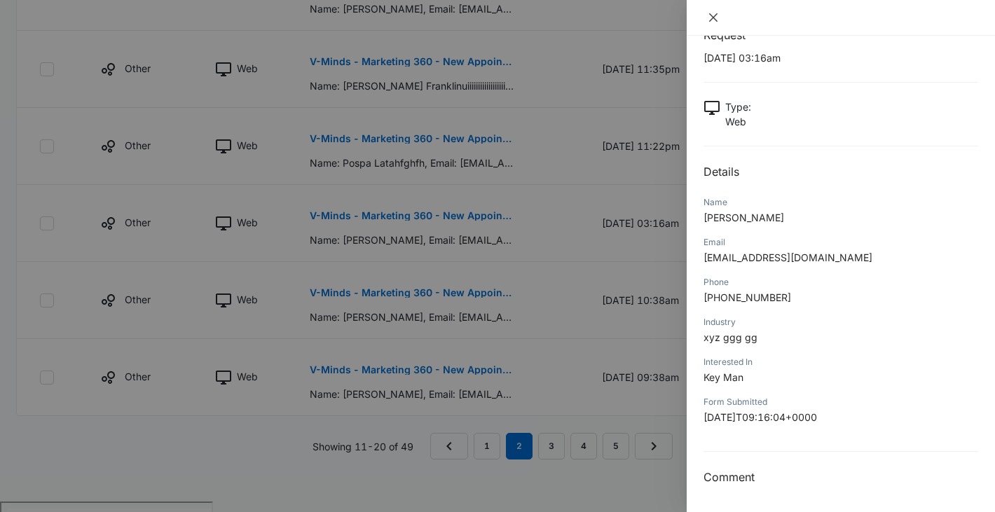
click at [717, 15] on icon "close" at bounding box center [713, 17] width 11 height 11
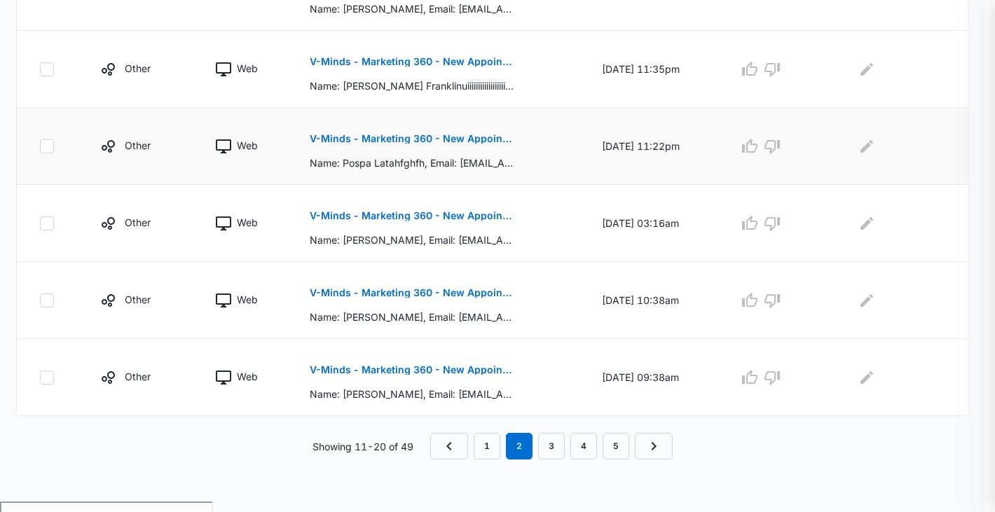
scroll to position [743, 0]
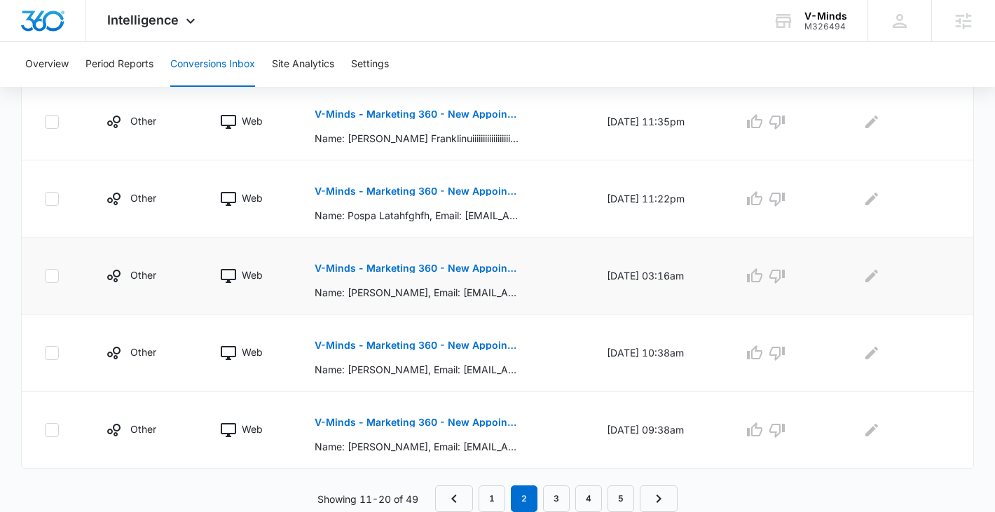
click at [410, 266] on p "V-Minds - Marketing 360 - New Appointment Request" at bounding box center [417, 268] width 204 height 10
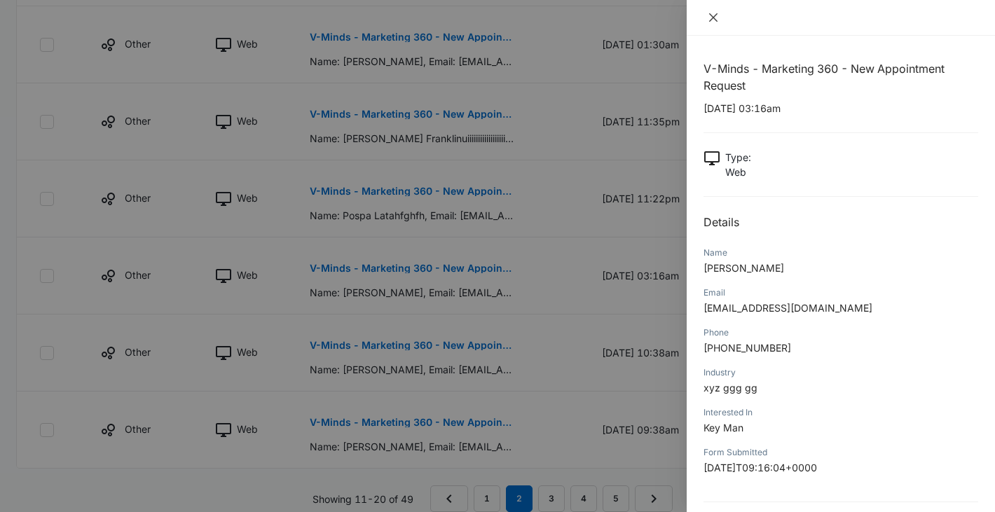
click at [712, 13] on icon "close" at bounding box center [713, 17] width 11 height 11
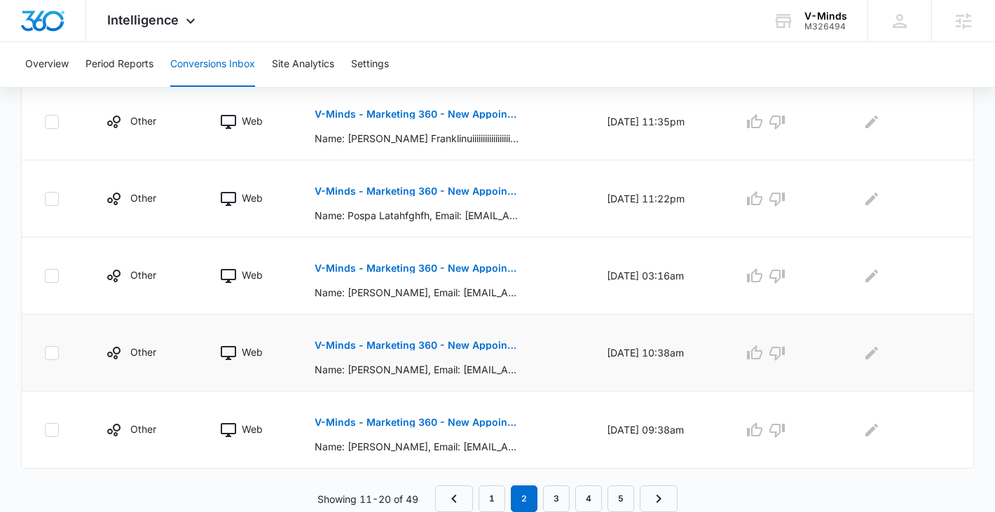
click at [412, 346] on p "V-Minds - Marketing 360 - New Appointment Request" at bounding box center [417, 345] width 204 height 10
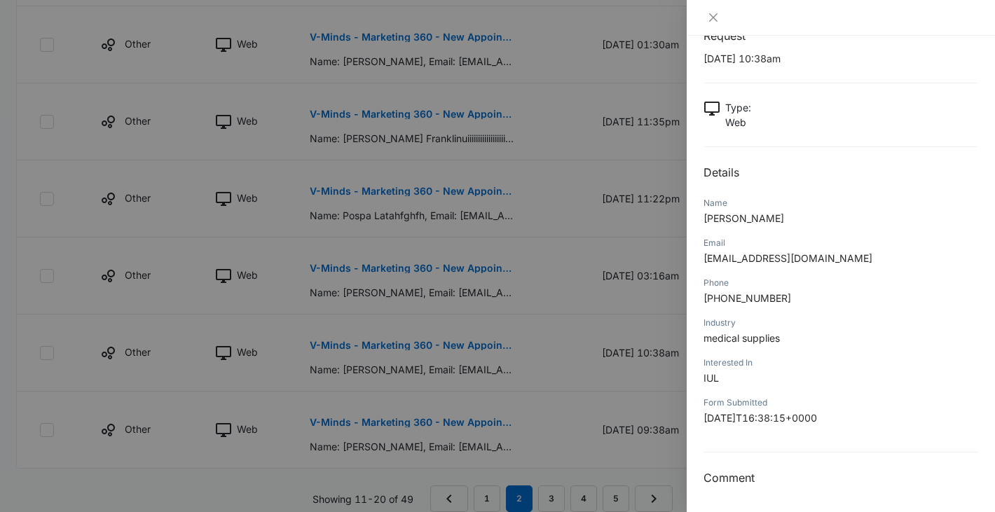
scroll to position [51, 0]
click at [717, 13] on icon "close" at bounding box center [713, 17] width 11 height 11
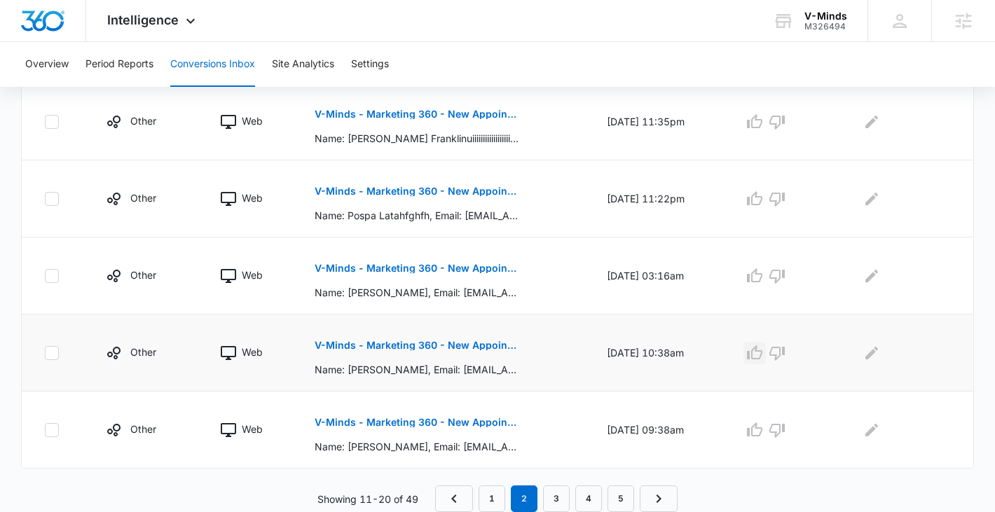
click at [761, 350] on icon "button" at bounding box center [754, 352] width 15 height 14
click at [443, 420] on p "V-Minds - Marketing 360 - New Appointment Request" at bounding box center [417, 422] width 204 height 10
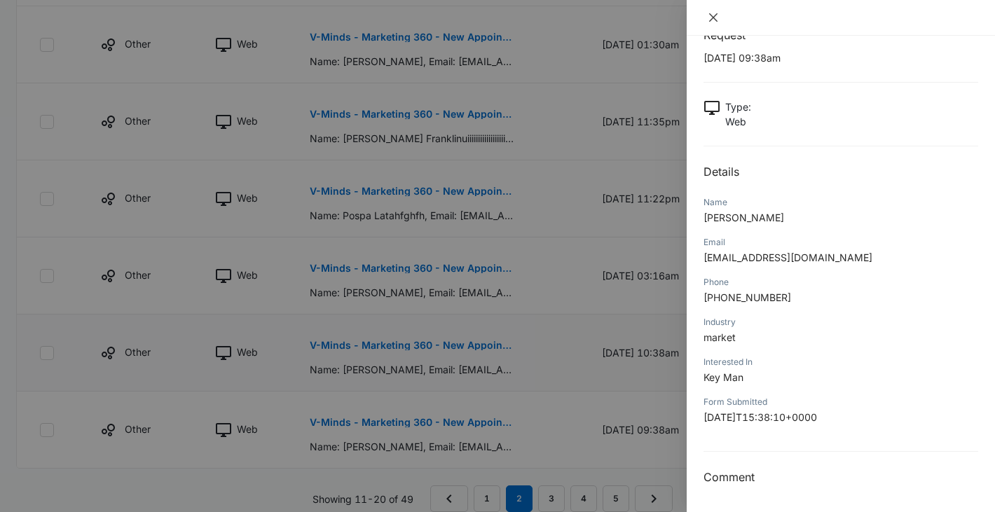
click at [714, 20] on icon "close" at bounding box center [713, 17] width 11 height 11
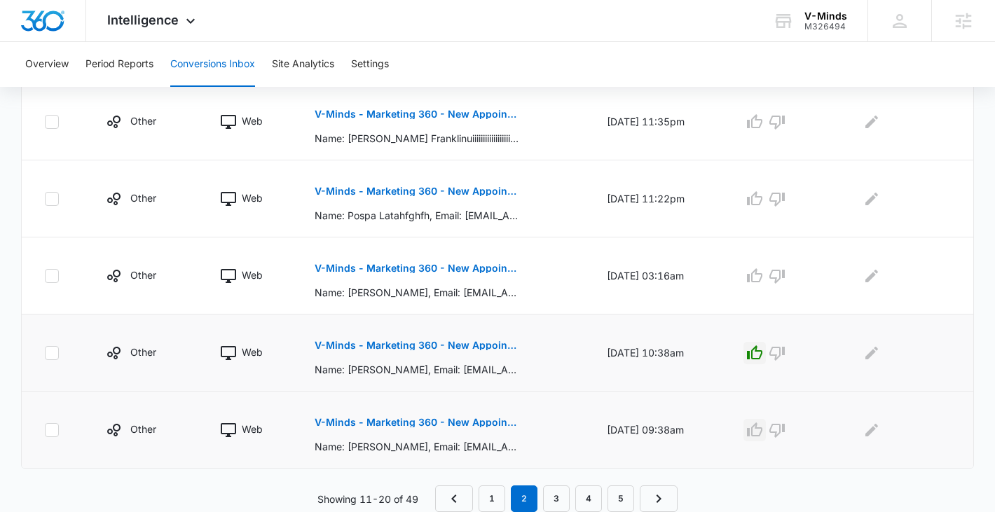
click at [763, 432] on icon "button" at bounding box center [754, 430] width 17 height 17
click at [142, 21] on span "Intelligence" at bounding box center [142, 20] width 71 height 15
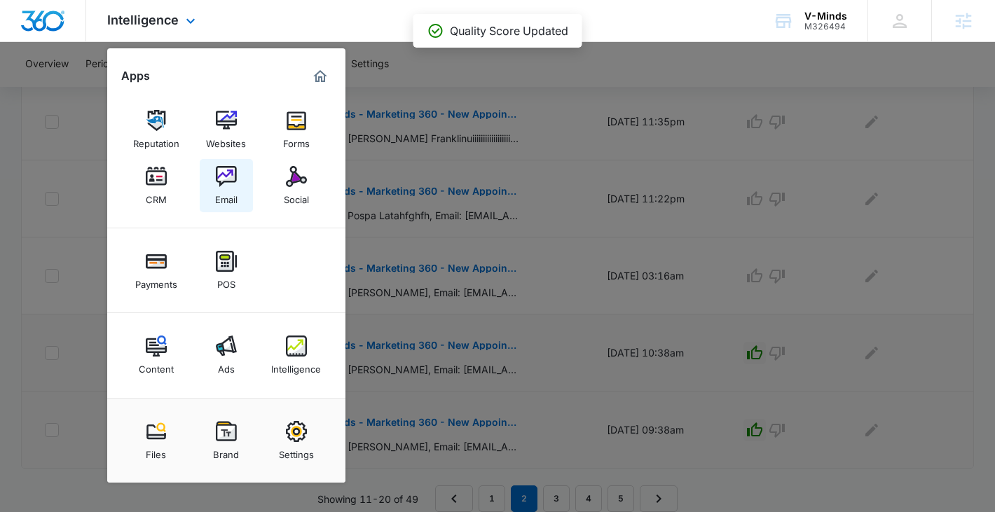
click at [231, 192] on div "Email" at bounding box center [226, 196] width 22 height 18
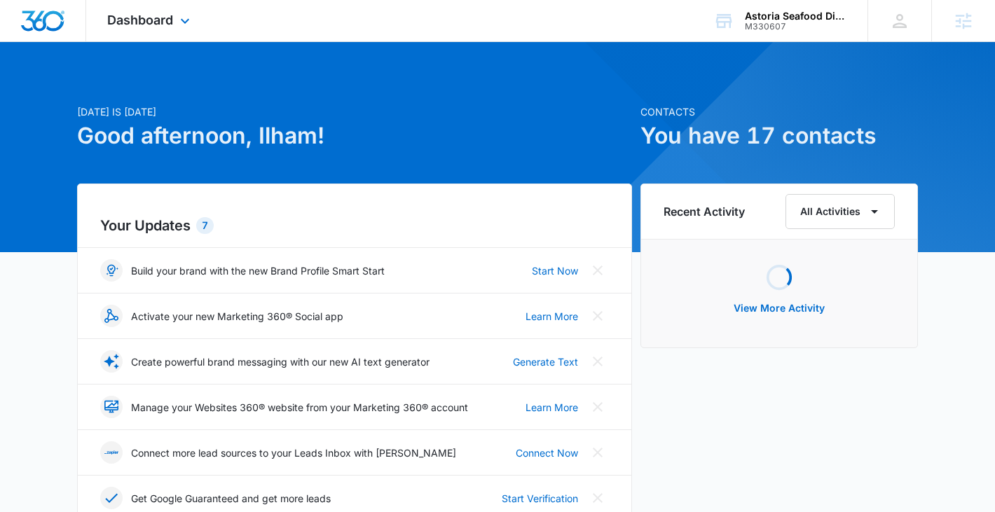
click at [172, 28] on div "Dashboard Apps Reputation Websites Forms CRM Email Social Shop Payments POS Con…" at bounding box center [150, 20] width 128 height 41
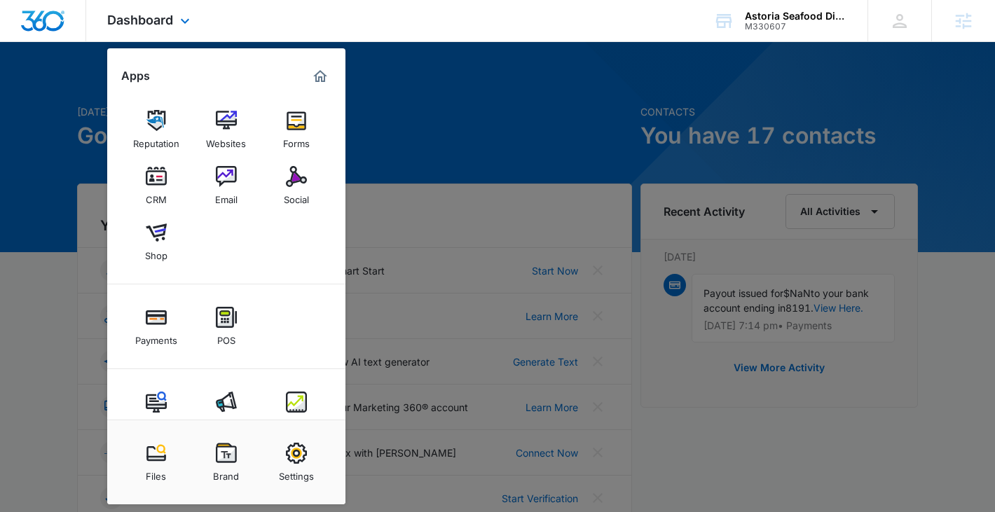
scroll to position [34, 0]
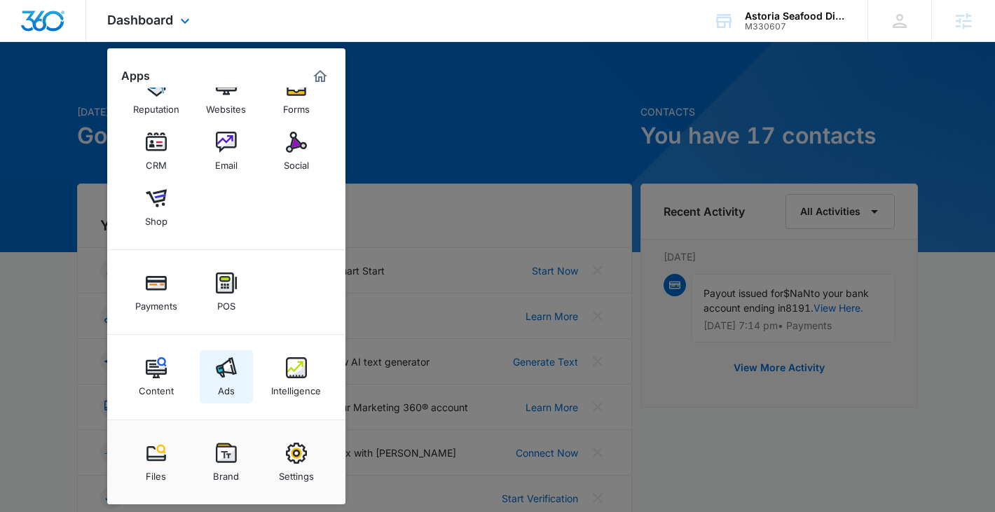
click at [225, 367] on img at bounding box center [226, 367] width 21 height 21
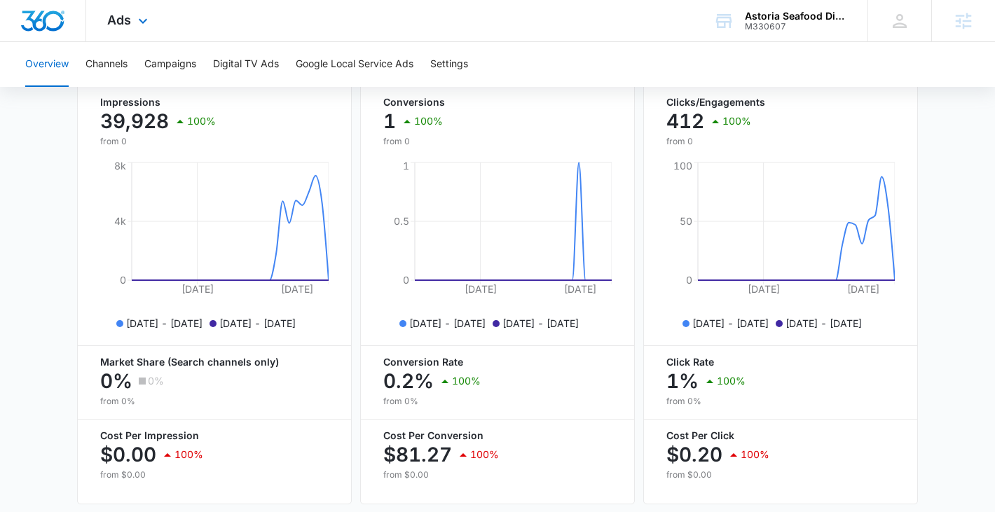
scroll to position [595, 0]
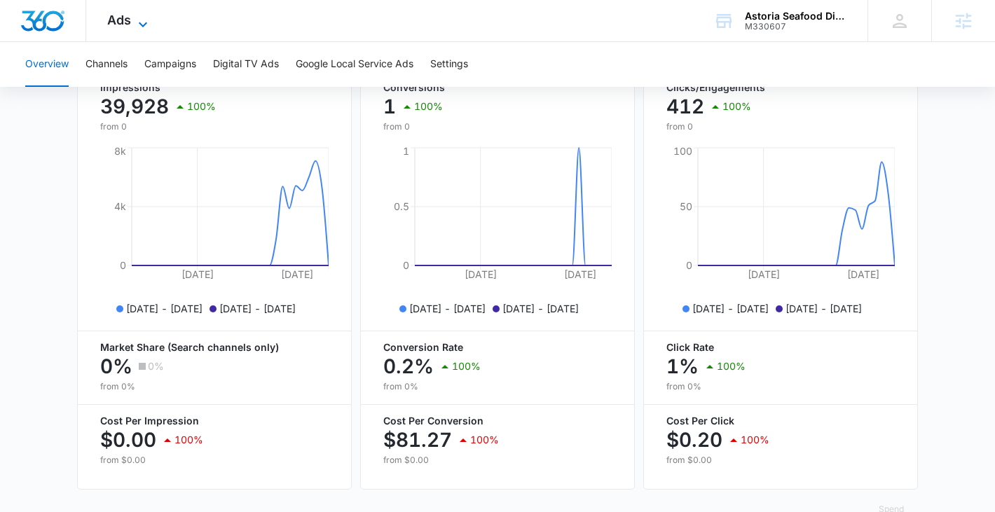
click at [144, 25] on icon at bounding box center [142, 24] width 17 height 17
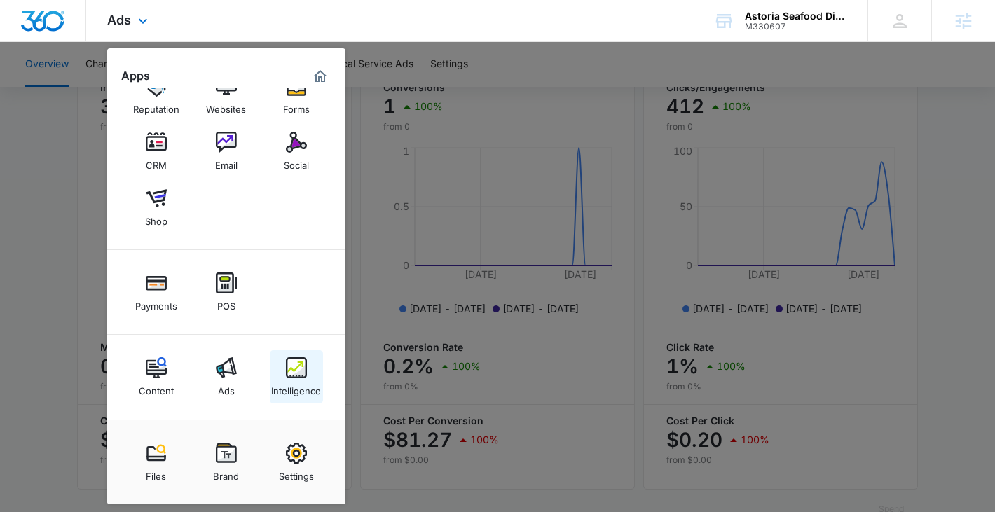
click at [296, 388] on div "Intelligence" at bounding box center [296, 387] width 50 height 18
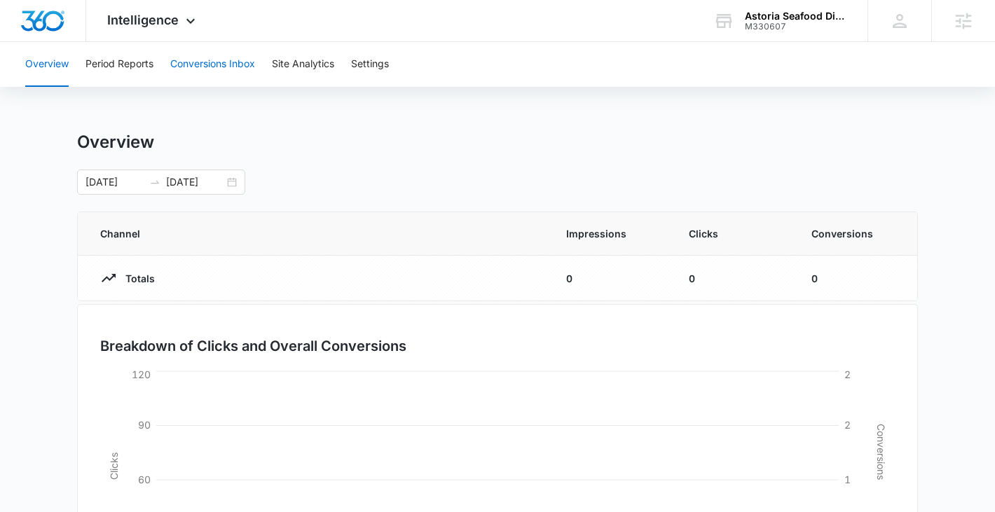
click at [224, 57] on button "Conversions Inbox" at bounding box center [212, 64] width 85 height 45
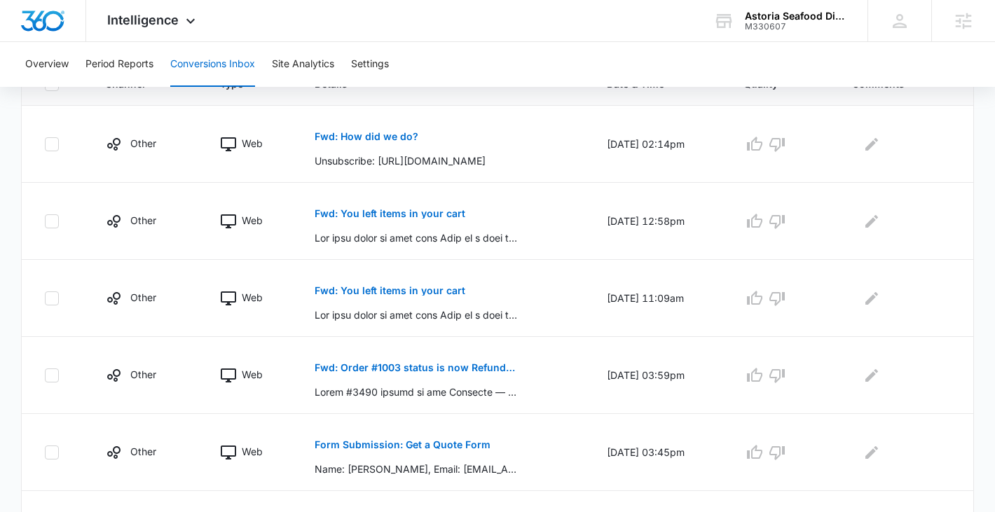
scroll to position [335, 0]
click at [362, 131] on button "Fwd: How did we do?" at bounding box center [367, 137] width 104 height 34
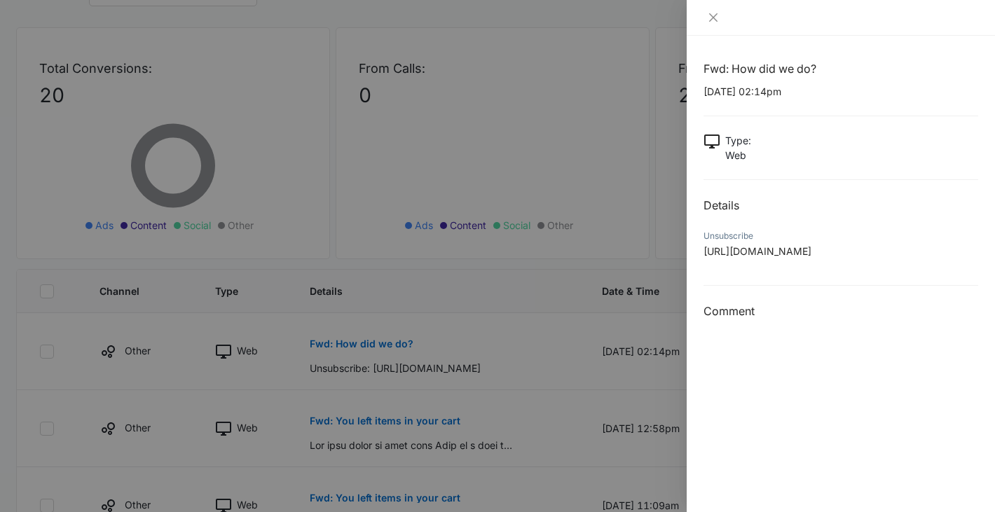
scroll to position [67, 0]
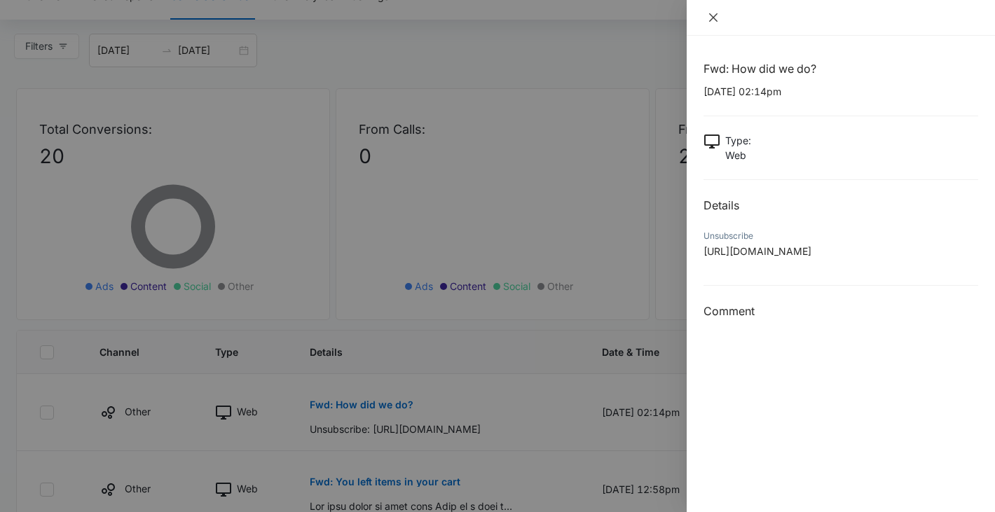
click at [708, 13] on icon "close" at bounding box center [713, 17] width 11 height 11
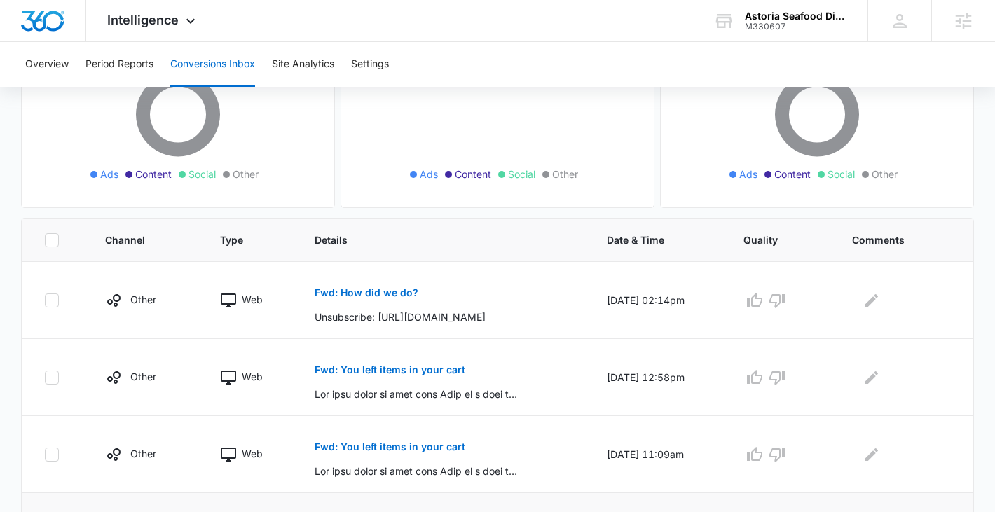
scroll to position [0, 0]
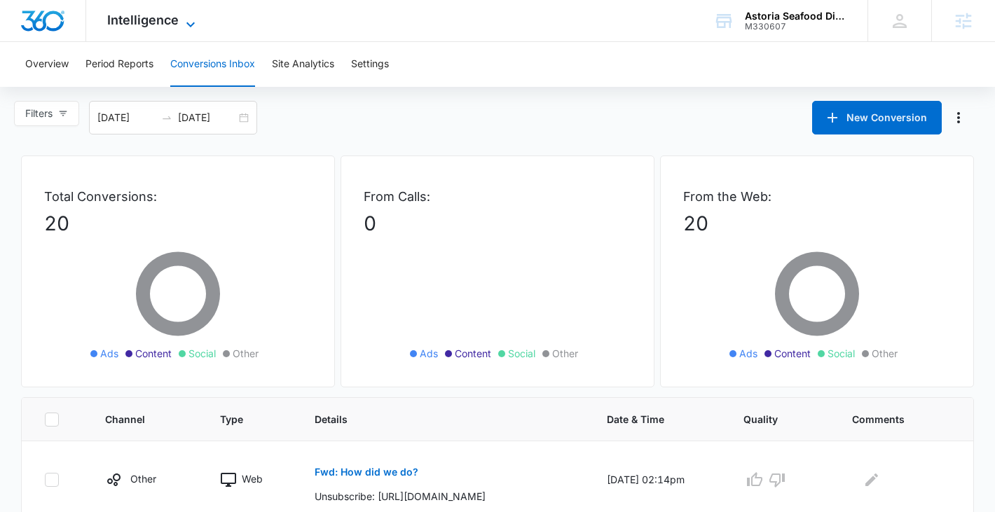
click at [175, 16] on span "Intelligence" at bounding box center [142, 20] width 71 height 15
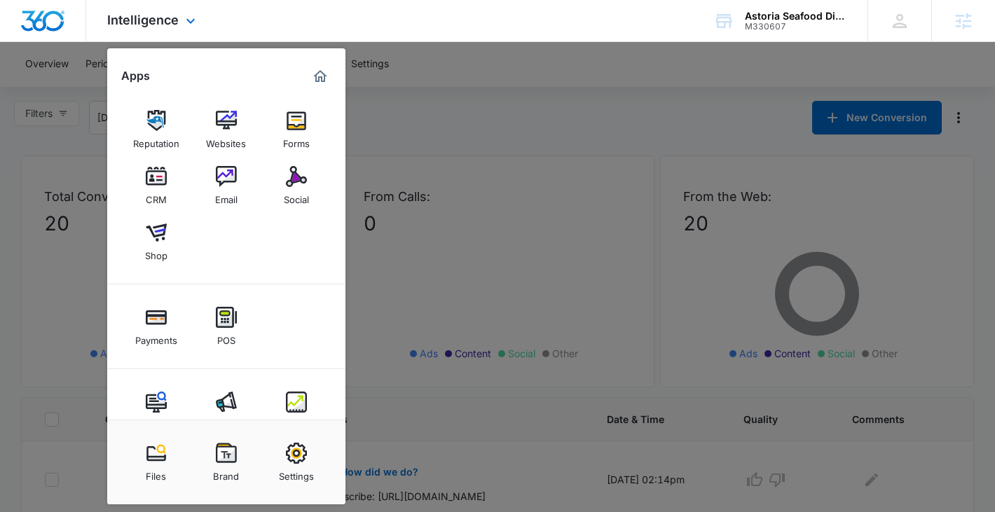
scroll to position [34, 0]
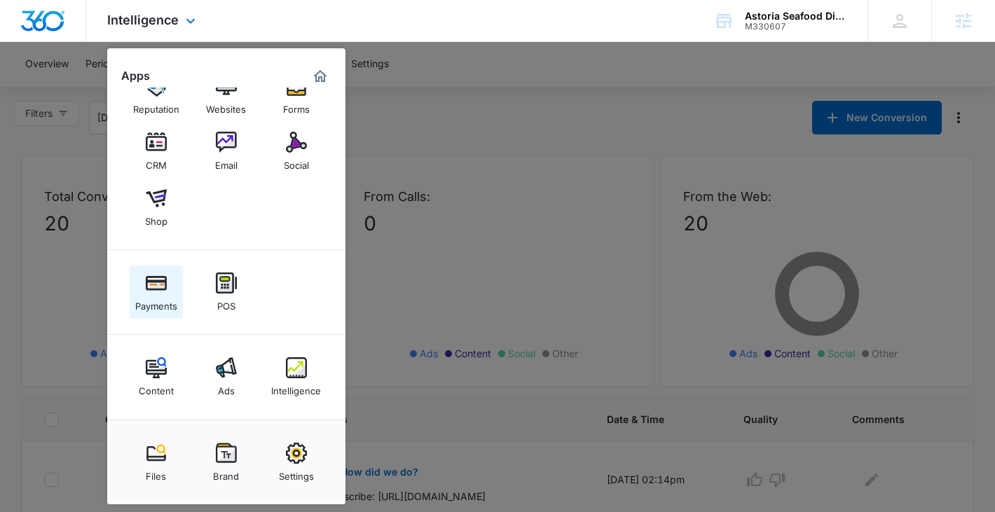
click at [160, 286] on img at bounding box center [156, 282] width 21 height 21
